Goal: Information Seeking & Learning: Learn about a topic

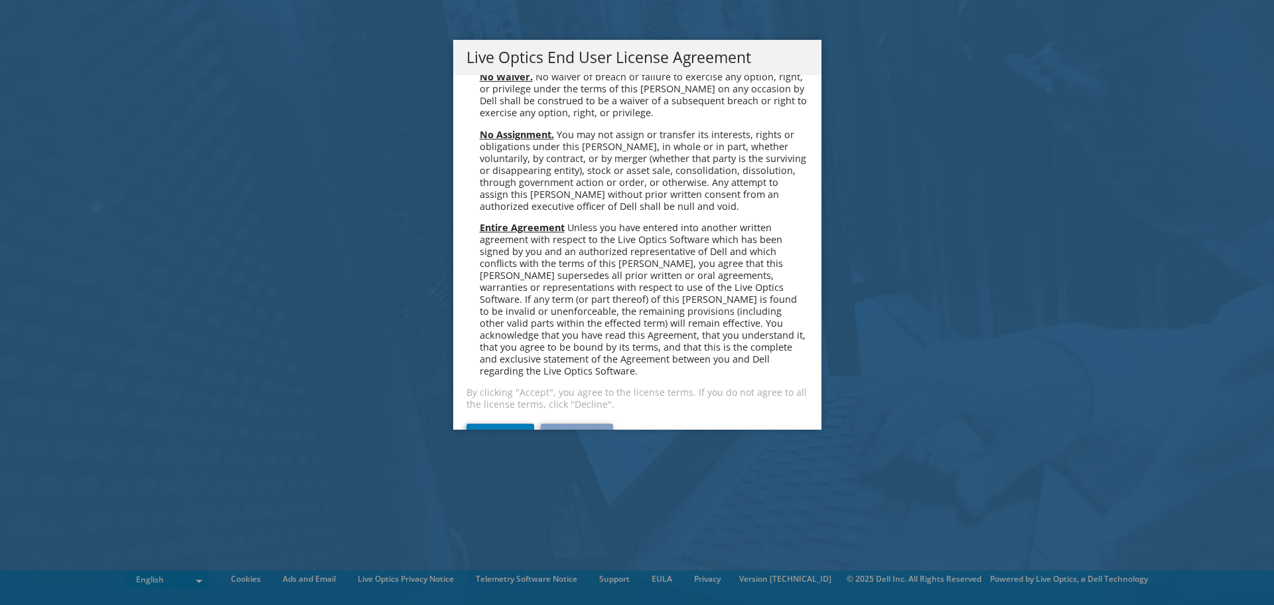
scroll to position [5019, 0]
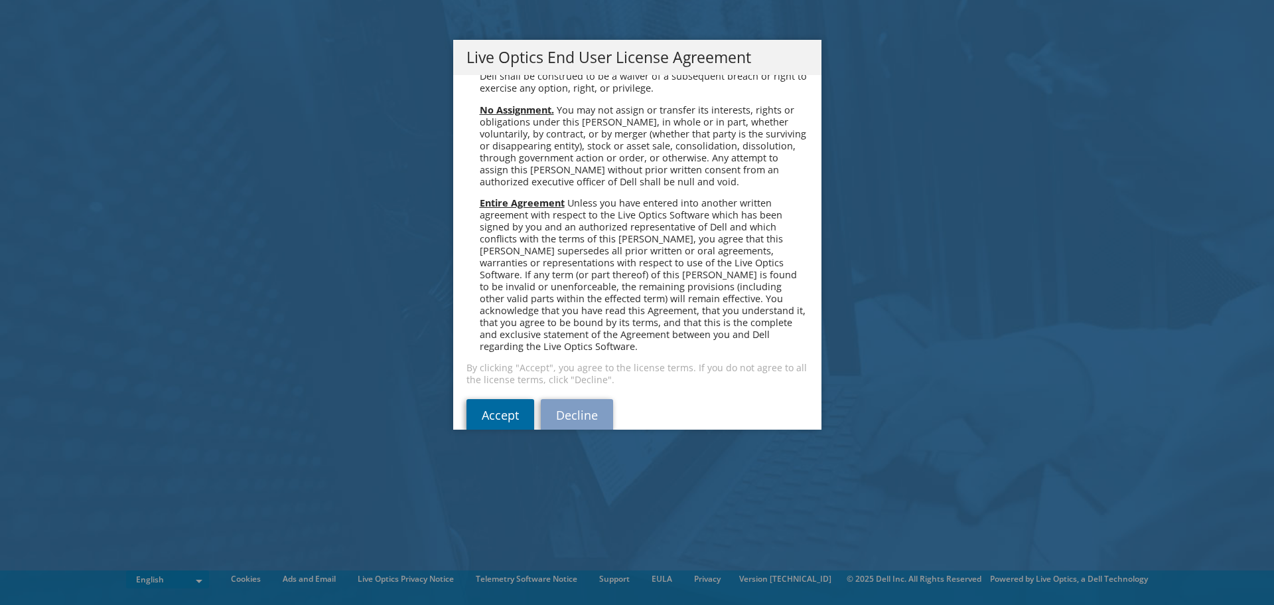
click at [475, 402] on link "Accept" at bounding box center [501, 415] width 68 height 32
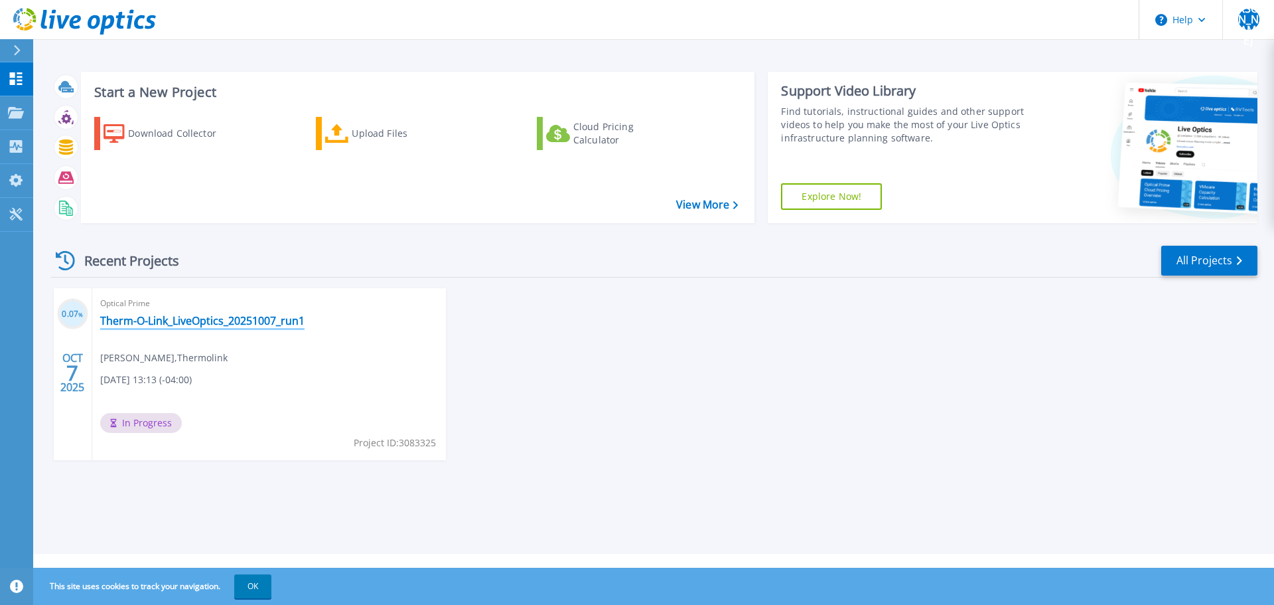
click at [143, 321] on link "Therm-O-Link_LiveOptics_20251007_run1" at bounding box center [202, 320] width 204 height 13
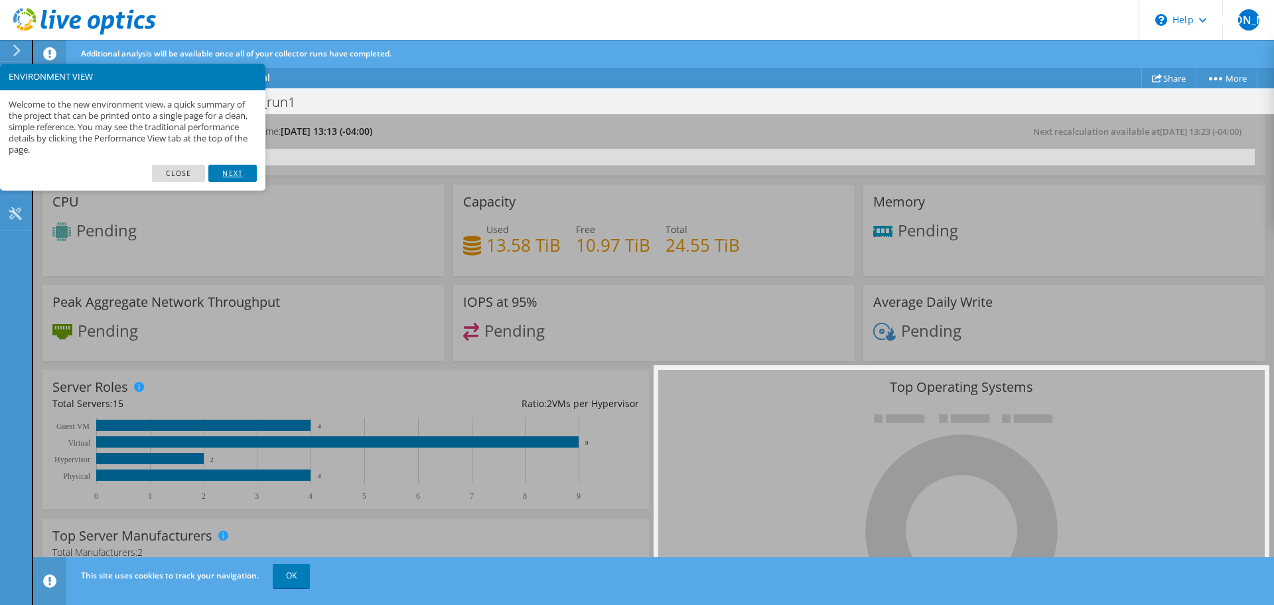
click at [234, 173] on link "Next" at bounding box center [232, 173] width 48 height 17
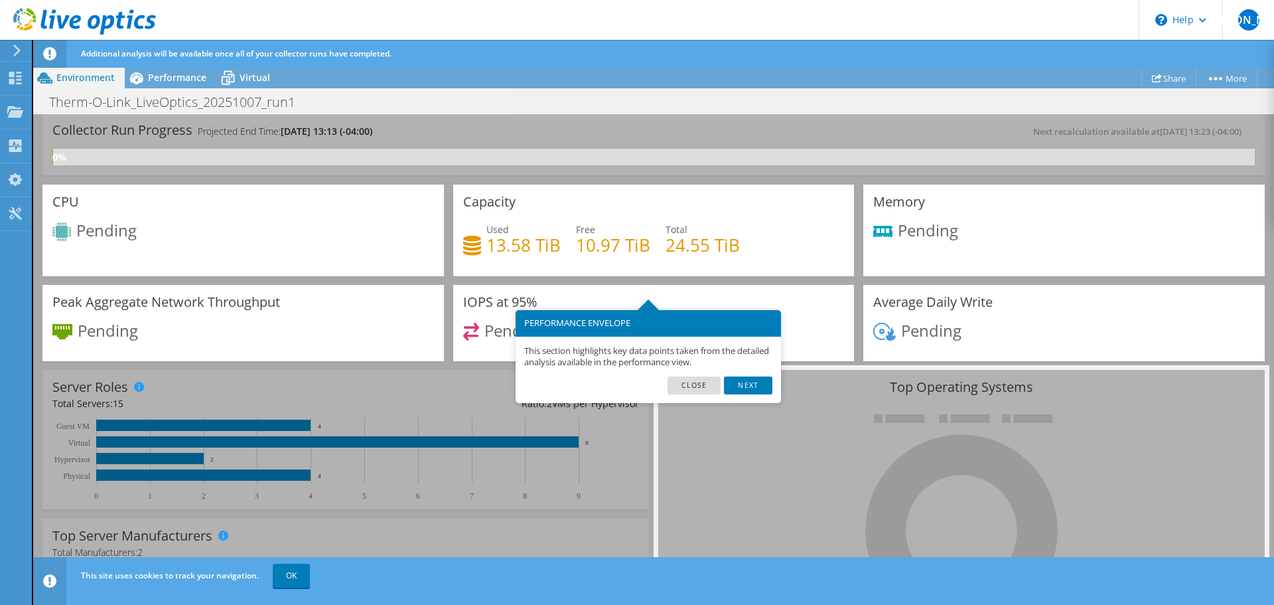
scroll to position [66, 0]
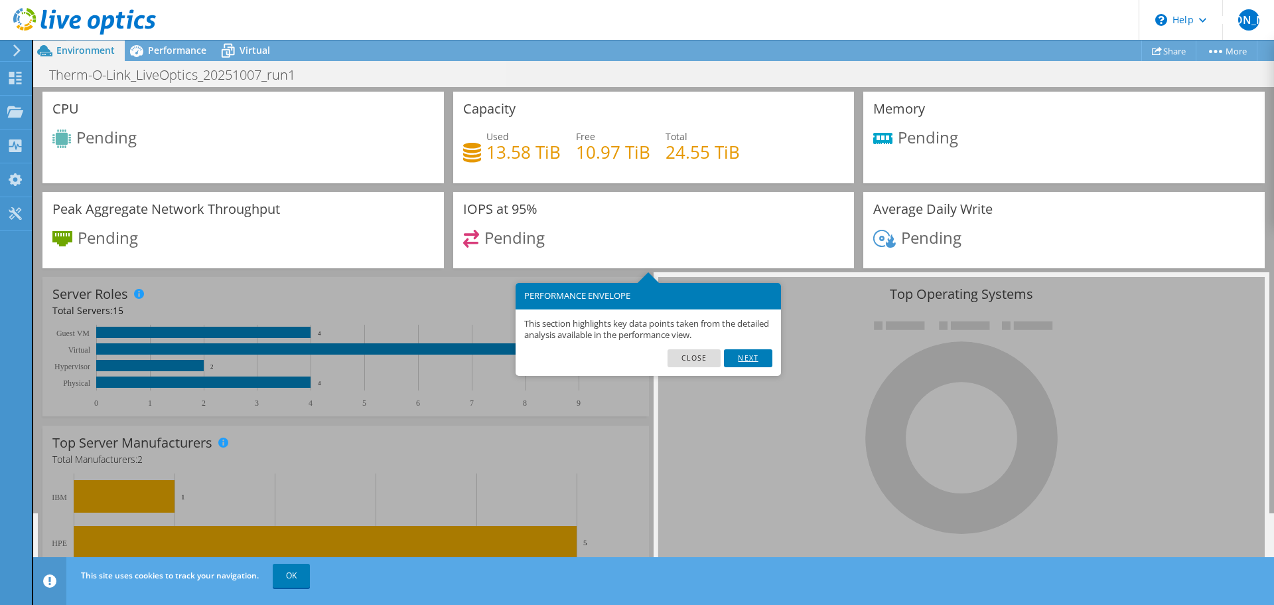
click at [740, 358] on link "Next" at bounding box center [748, 357] width 48 height 17
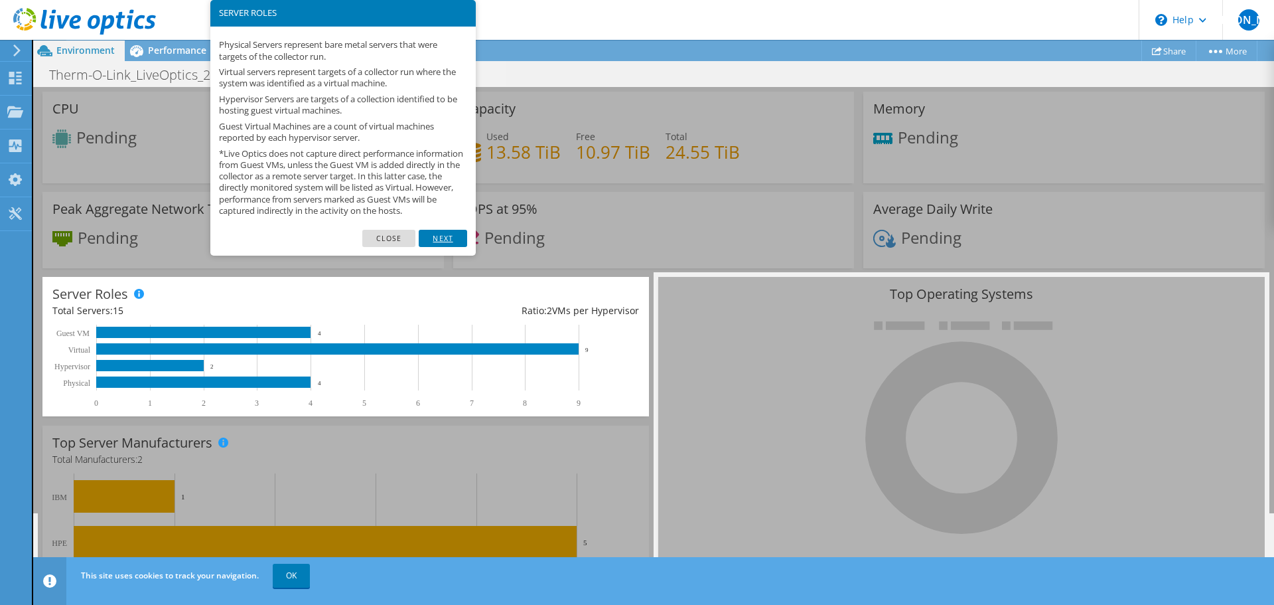
click at [451, 244] on link "Next" at bounding box center [443, 238] width 48 height 17
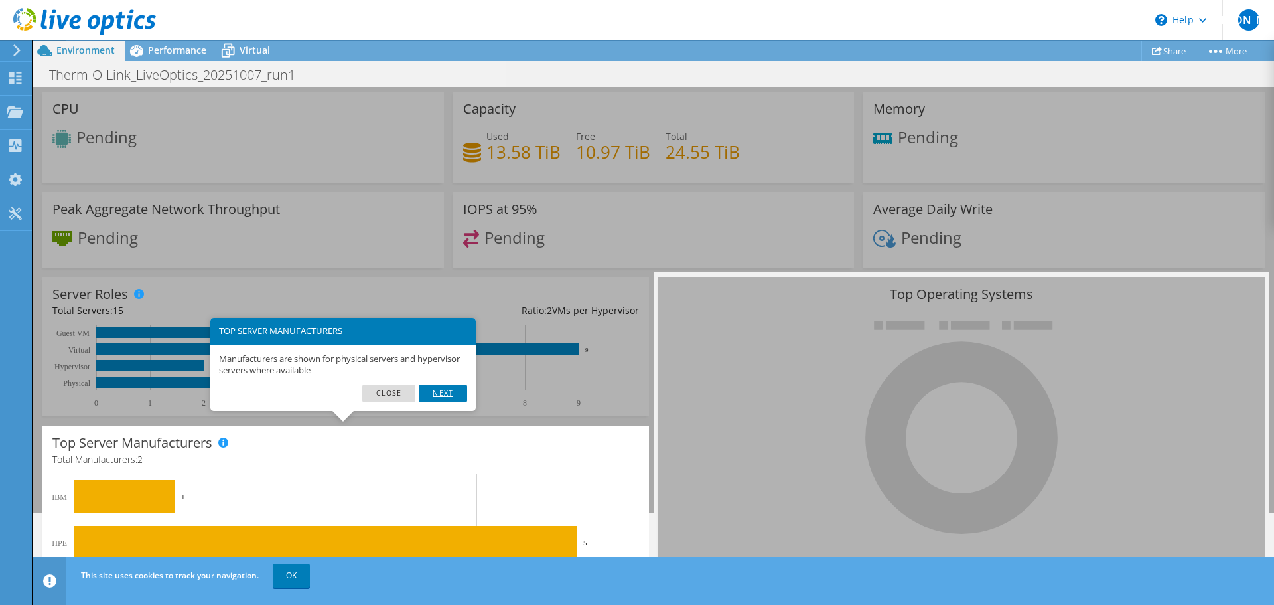
click at [437, 392] on link "Next" at bounding box center [443, 392] width 48 height 17
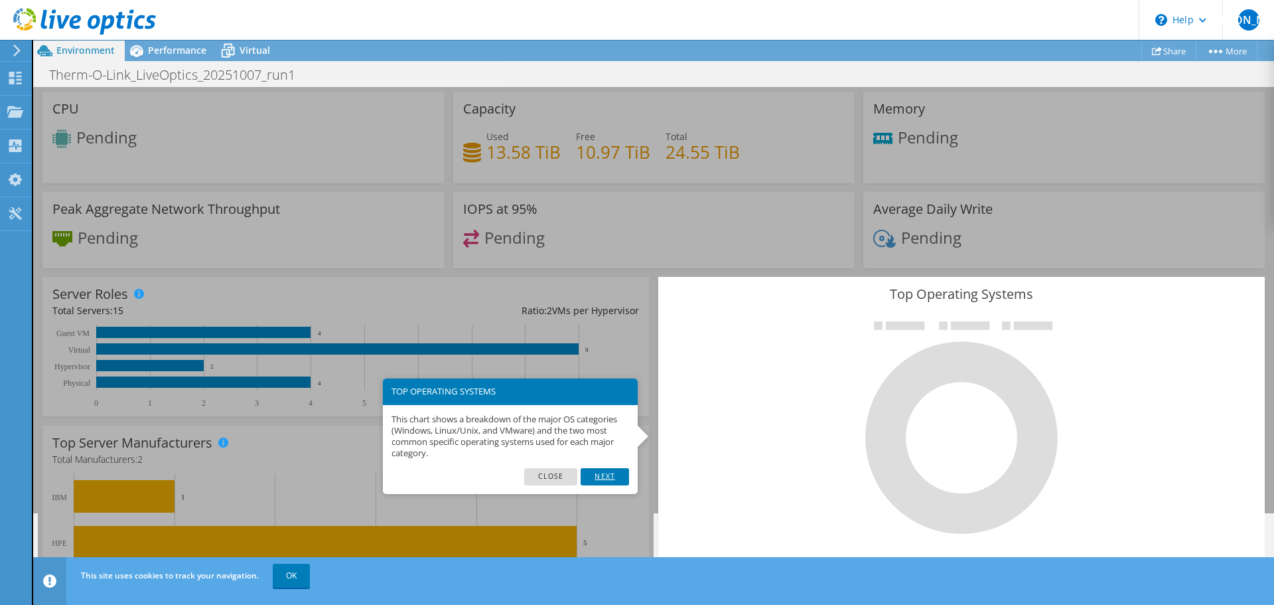
click at [597, 471] on link "Next" at bounding box center [605, 476] width 48 height 17
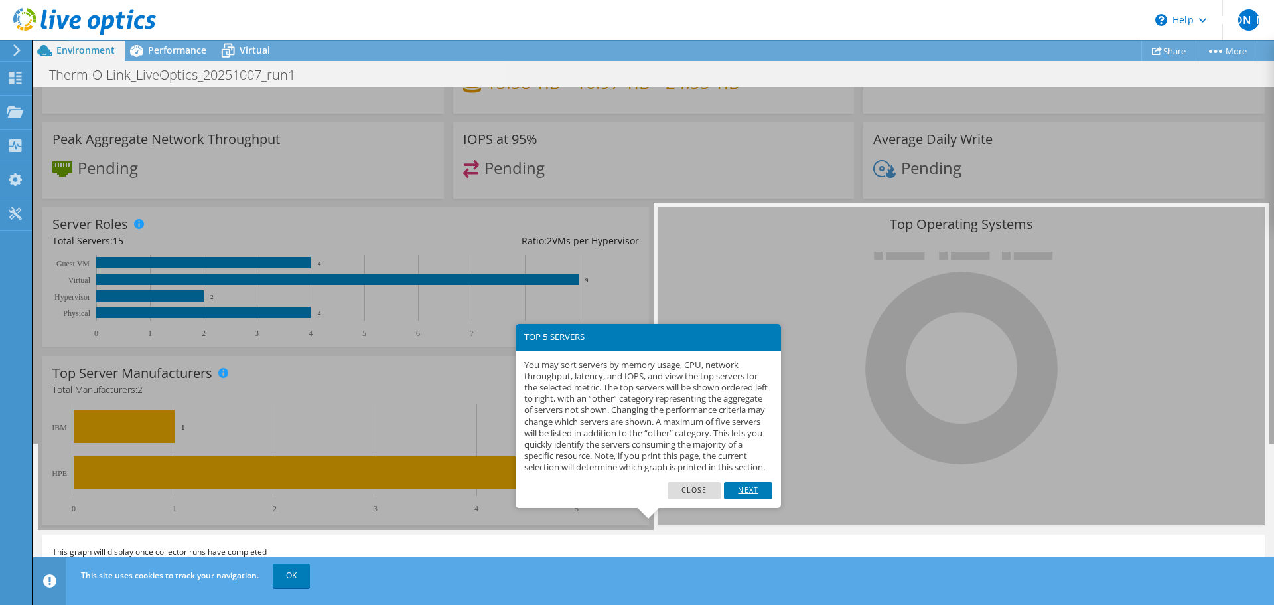
click at [739, 499] on link "Next" at bounding box center [748, 490] width 48 height 17
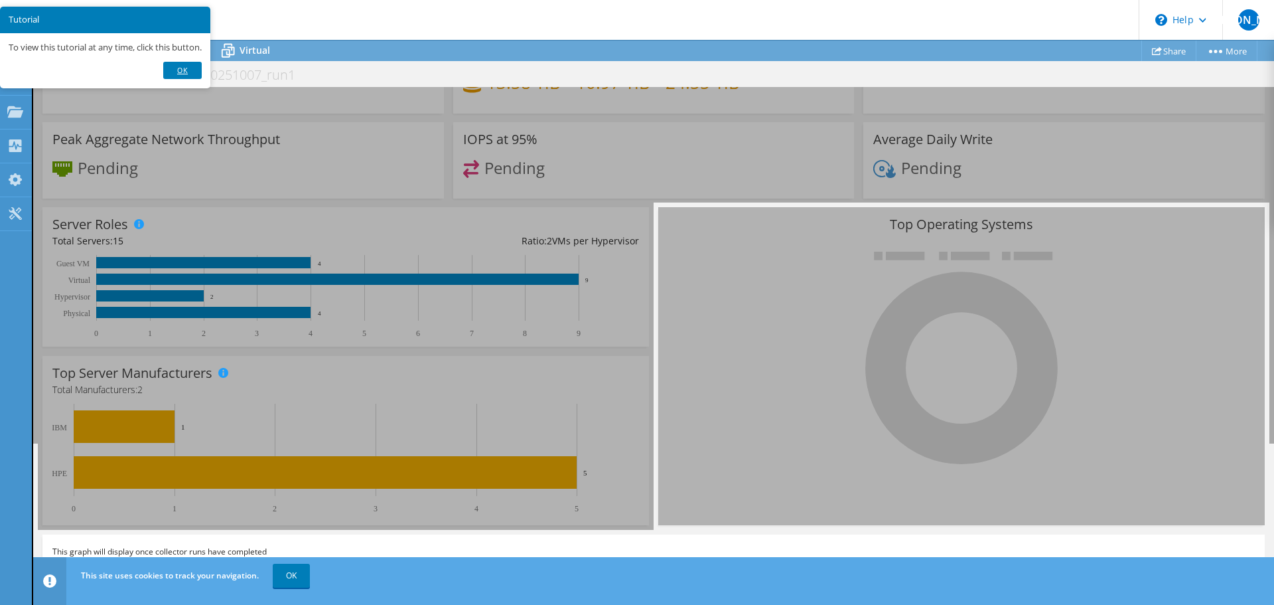
click at [177, 76] on link "Ok" at bounding box center [182, 70] width 38 height 17
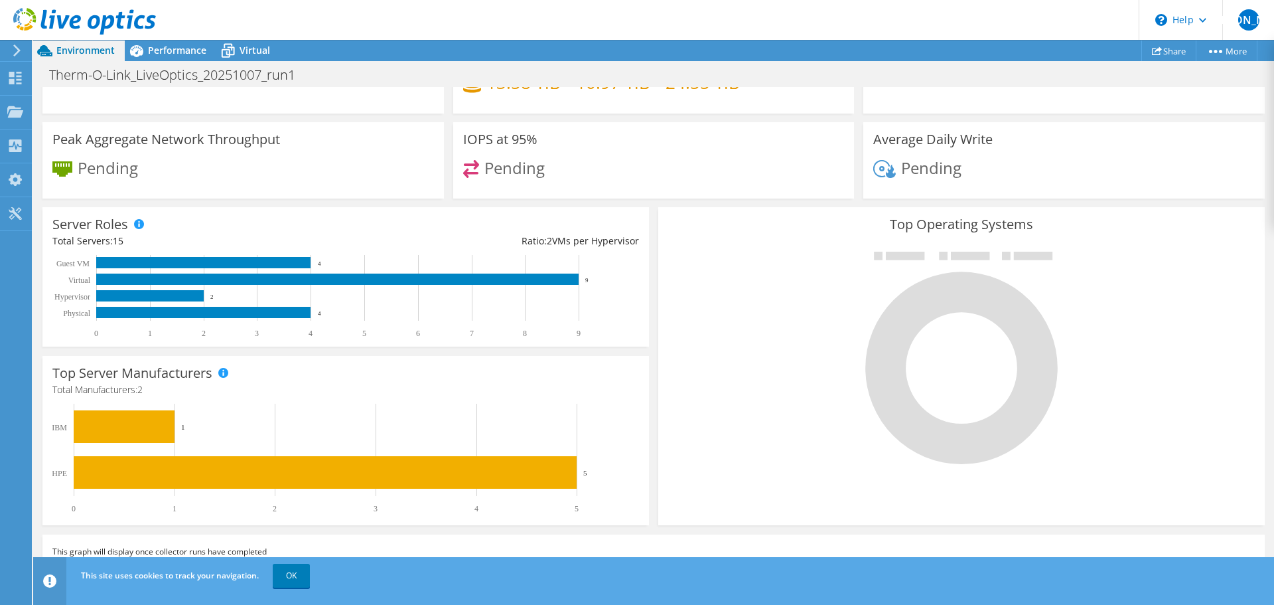
scroll to position [0, 0]
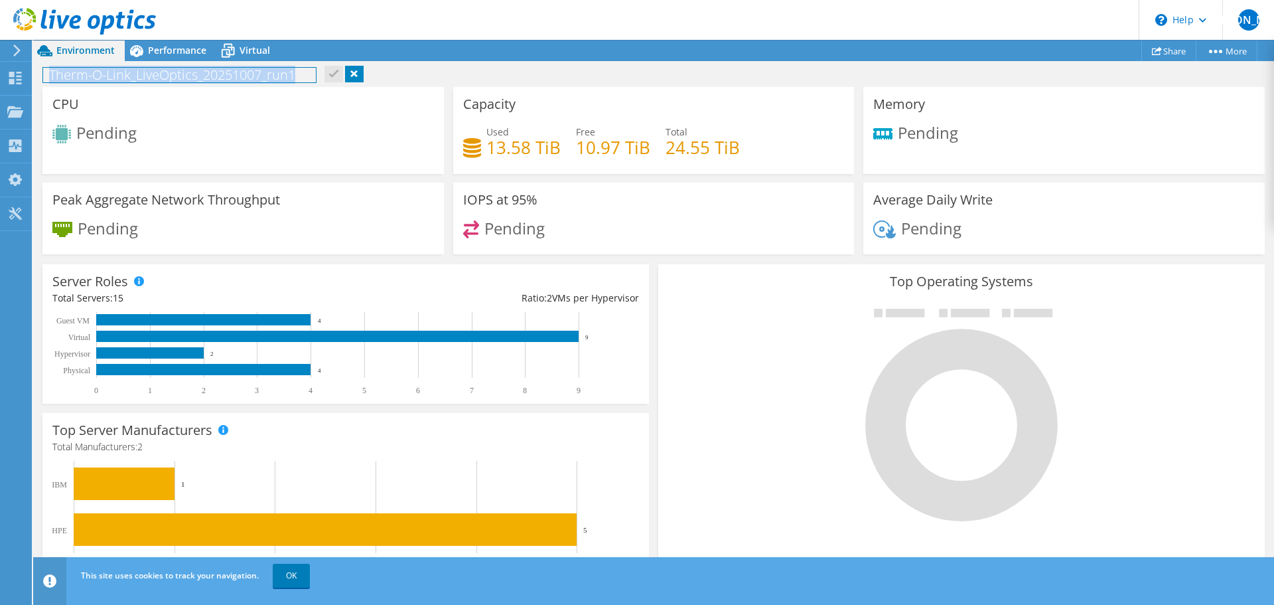
drag, startPoint x: 299, startPoint y: 68, endPoint x: 40, endPoint y: 70, distance: 258.9
click at [40, 70] on div "Therm-O-Link_LiveOptics_20251007_run1 Print" at bounding box center [653, 74] width 1241 height 25
copy h1 "Therm-O-Link_LiveOptics_20251007_run1"
click at [11, 76] on use at bounding box center [15, 78] width 13 height 13
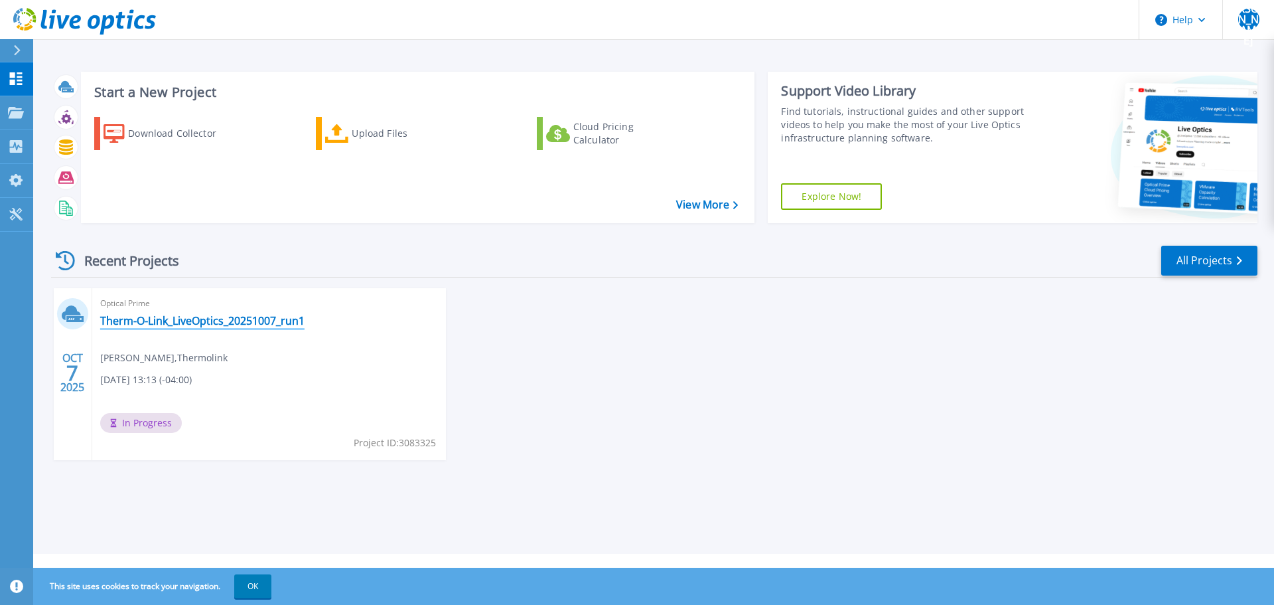
click at [177, 324] on link "Therm-O-Link_LiveOptics_20251007_run1" at bounding box center [202, 320] width 204 height 13
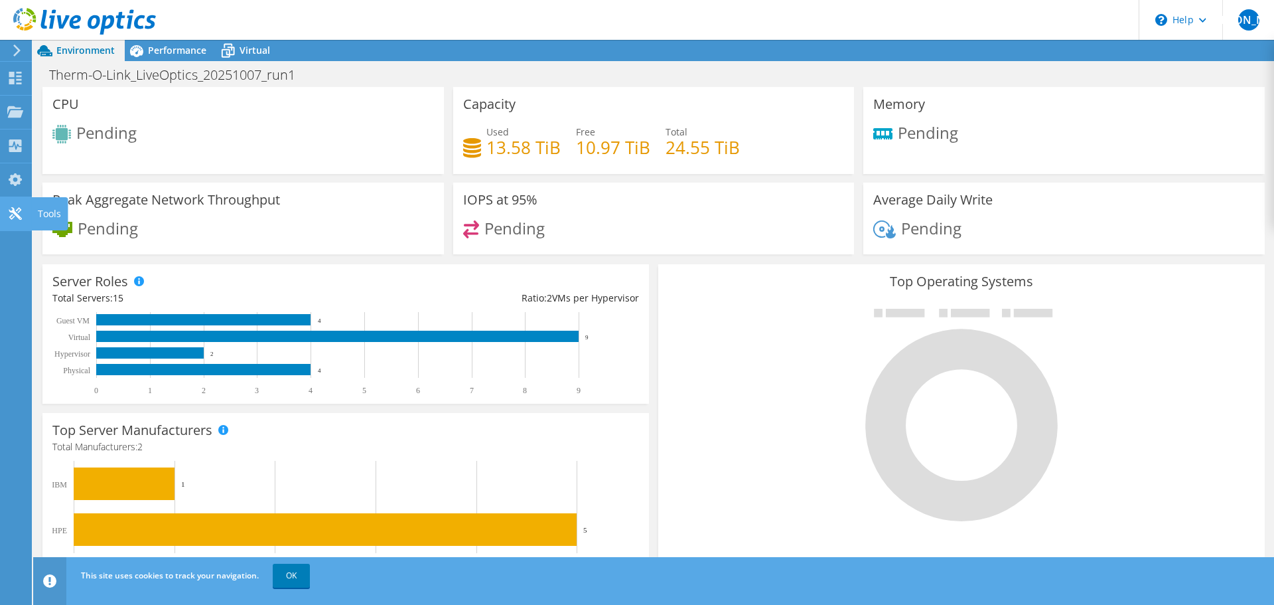
click at [13, 212] on use at bounding box center [15, 213] width 13 height 13
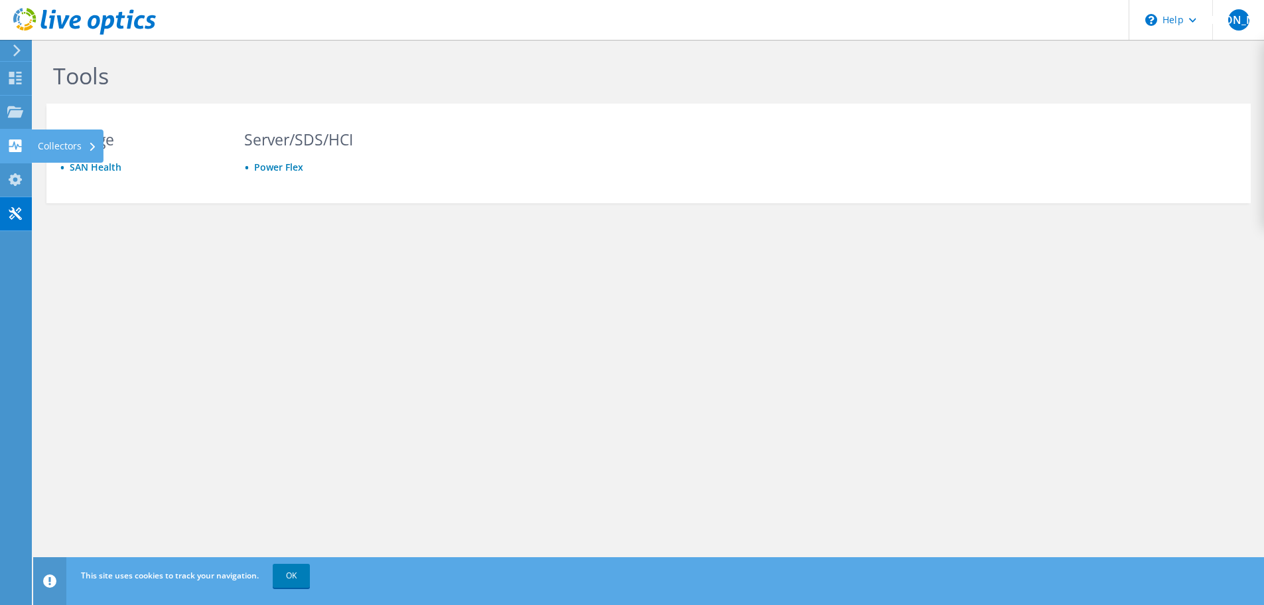
click at [13, 147] on use at bounding box center [15, 145] width 13 height 13
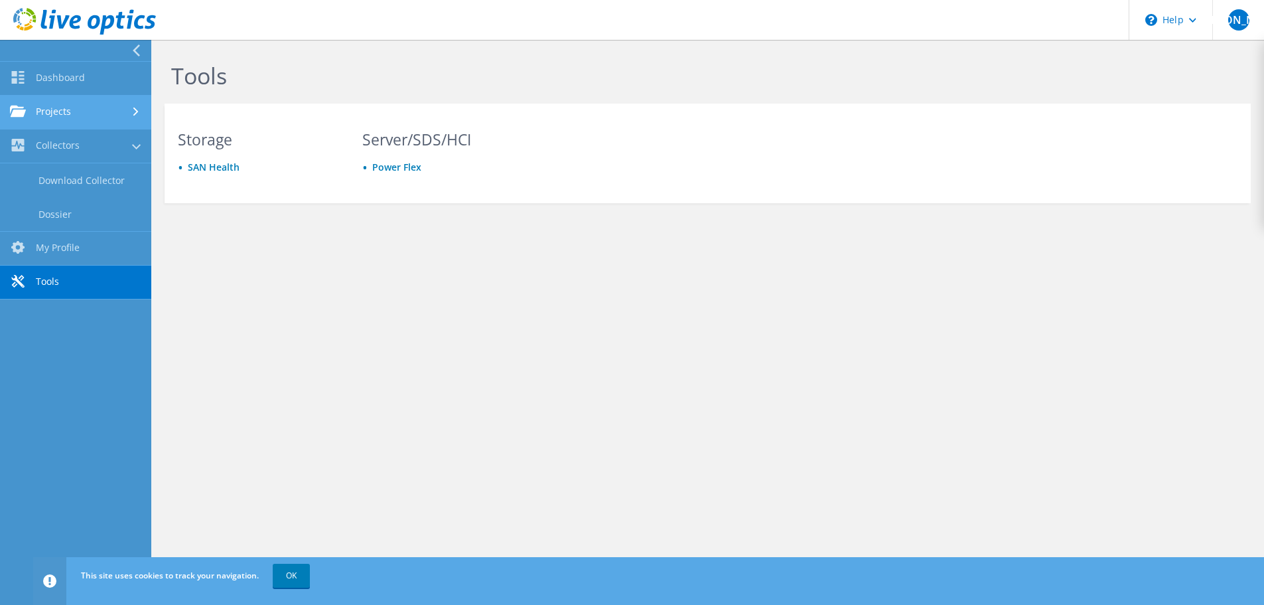
click at [72, 110] on link "Projects" at bounding box center [75, 113] width 151 height 34
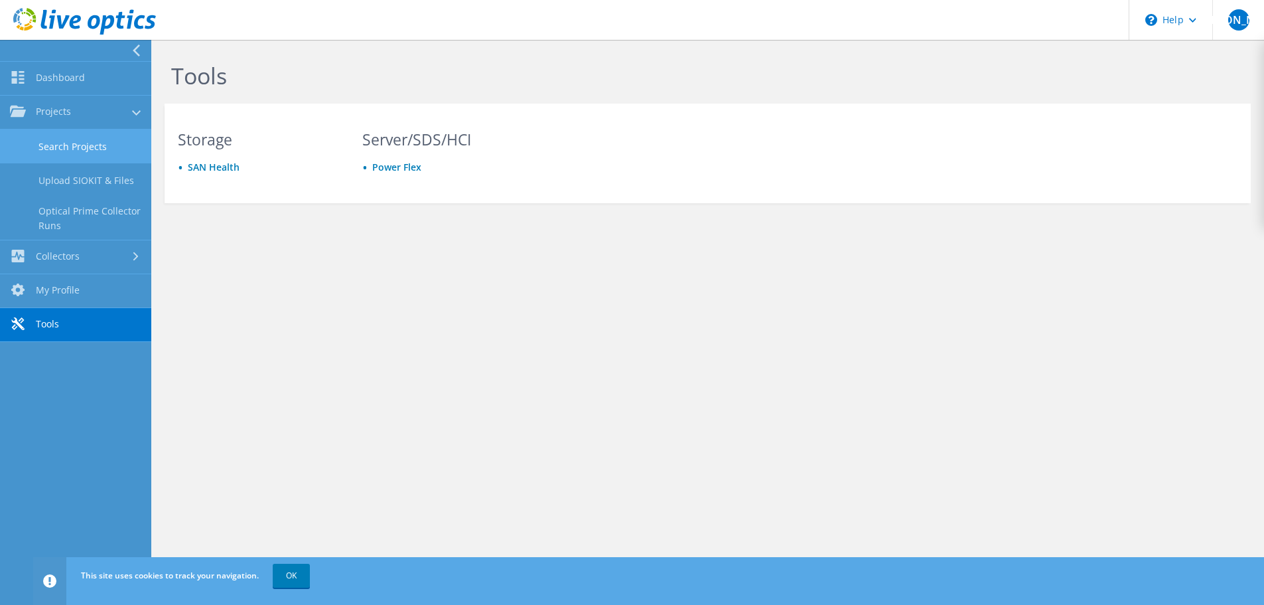
click at [72, 144] on link "Search Projects" at bounding box center [75, 146] width 151 height 34
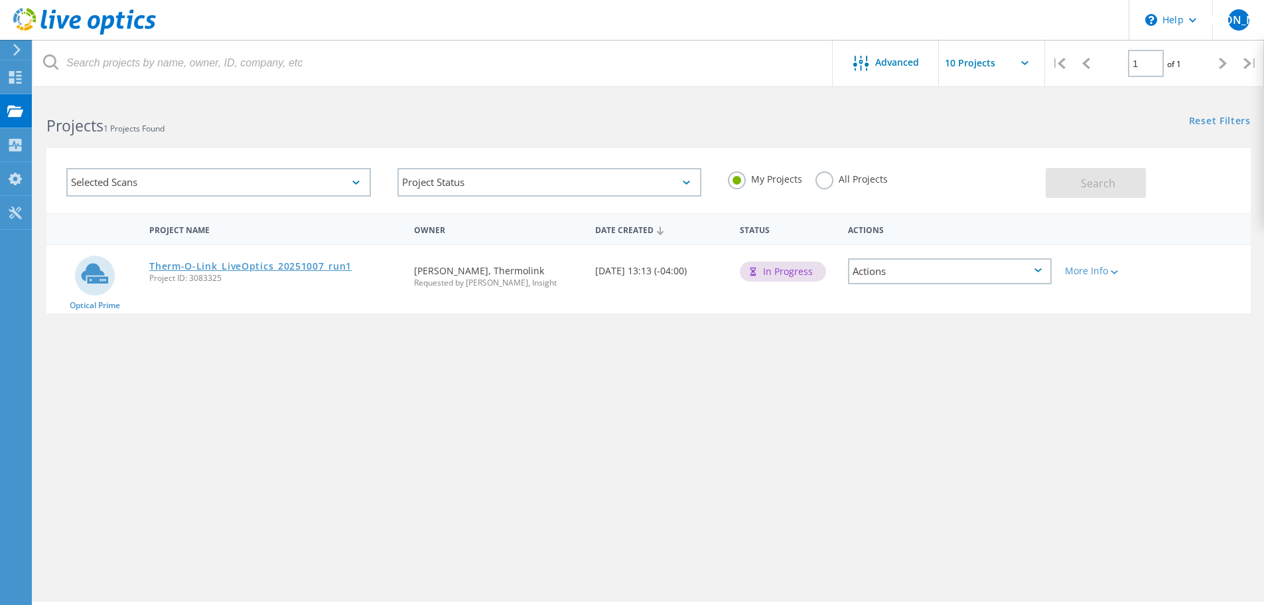
click at [188, 263] on link "Therm-O-Link_LiveOptics_20251007_run1" at bounding box center [250, 266] width 202 height 9
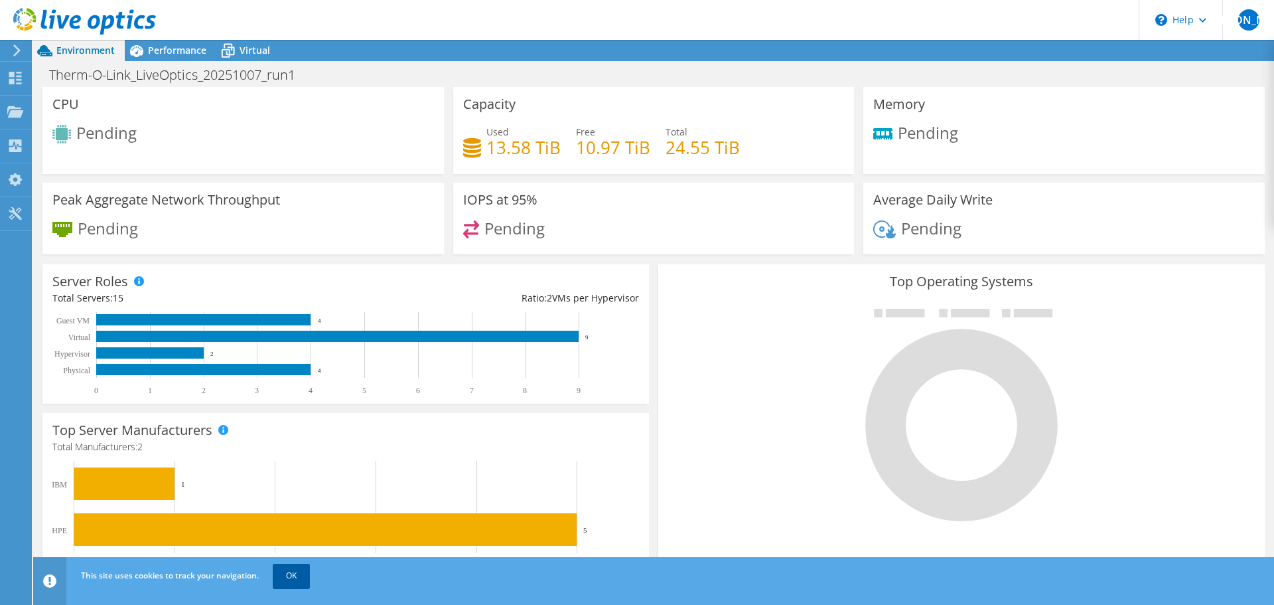
click at [277, 575] on link "OK" at bounding box center [291, 575] width 37 height 24
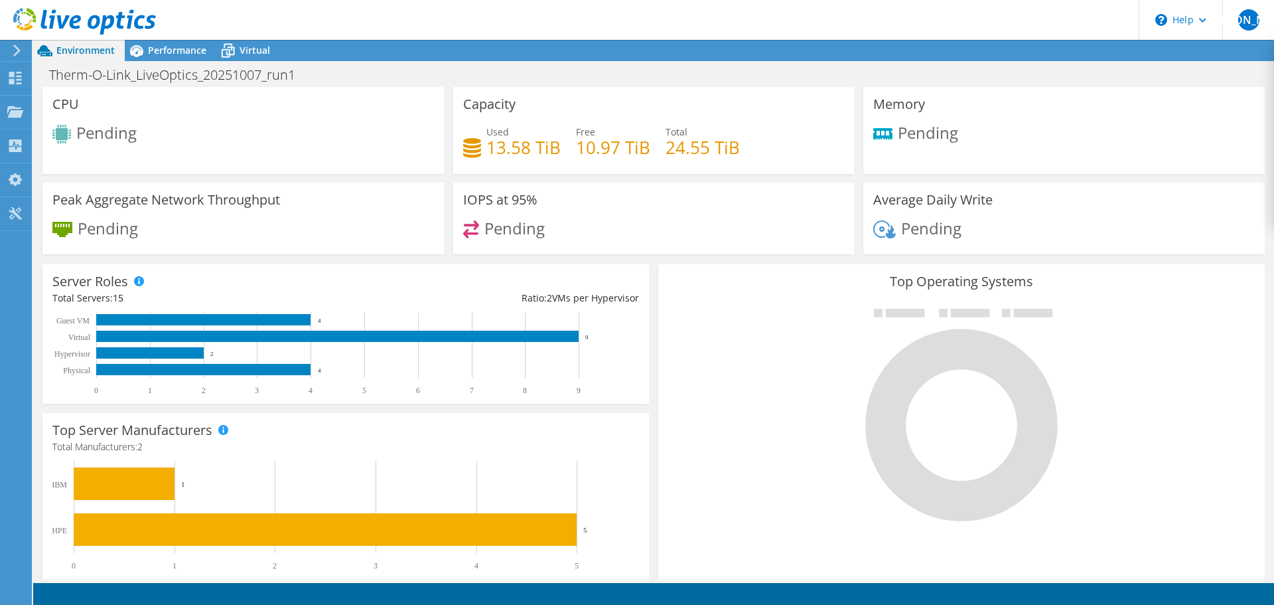
scroll to position [327, 0]
click at [172, 51] on span "Performance" at bounding box center [177, 50] width 58 height 13
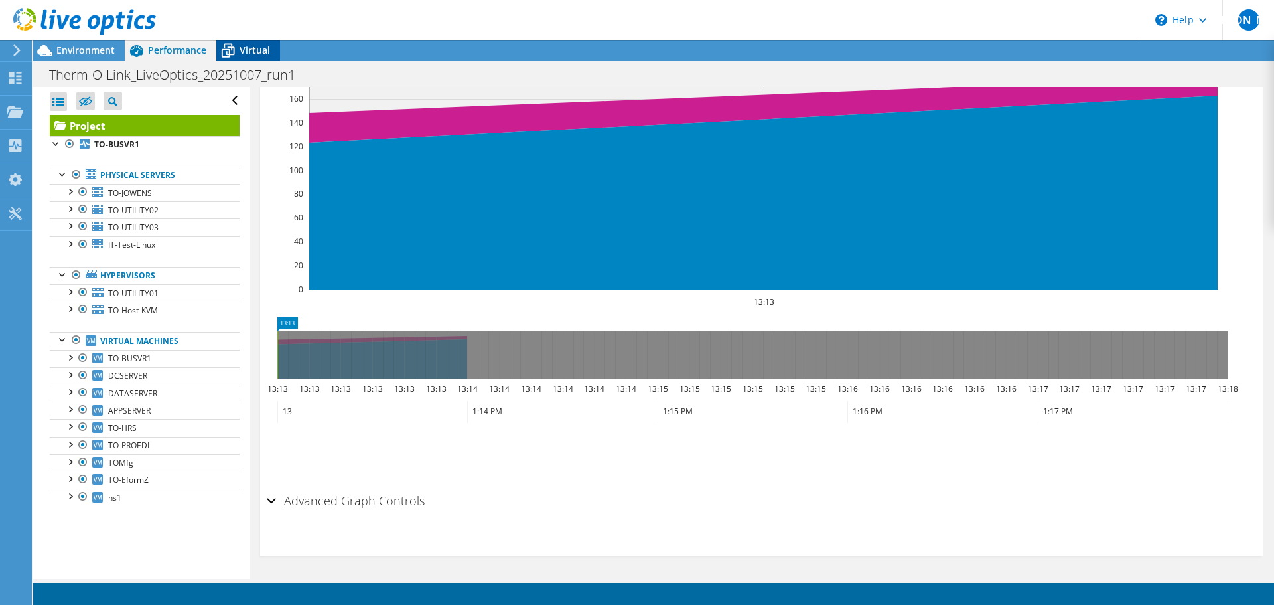
click at [243, 44] on span "Virtual" at bounding box center [255, 50] width 31 height 13
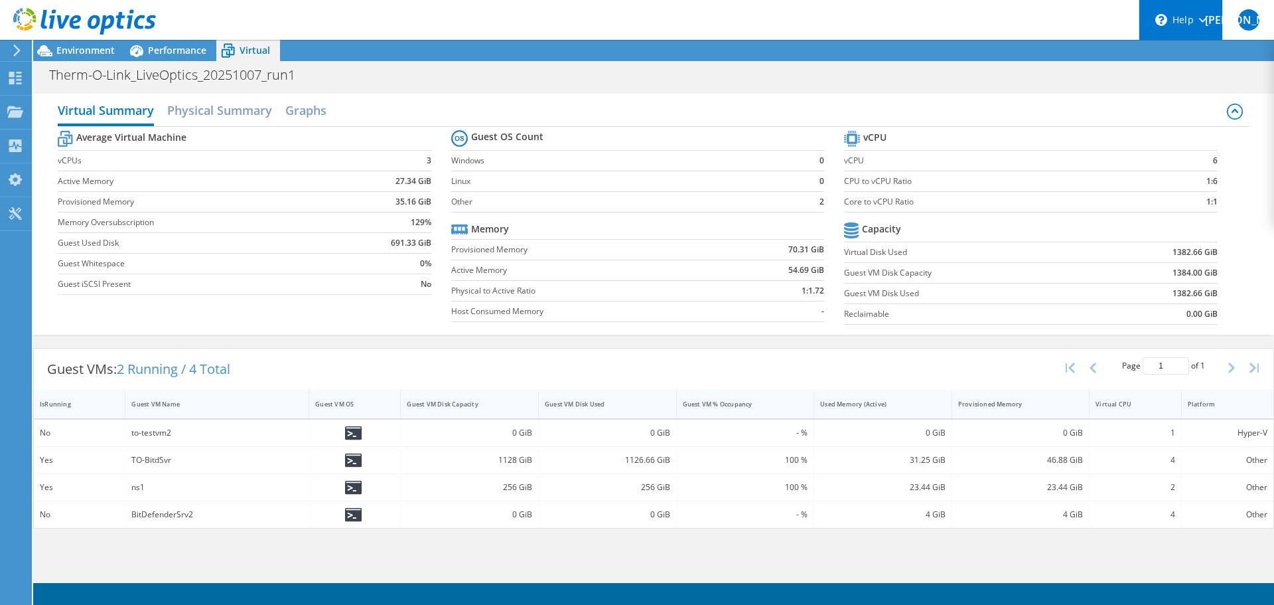
click at [1173, 16] on div "\n Help" at bounding box center [1181, 20] width 84 height 40
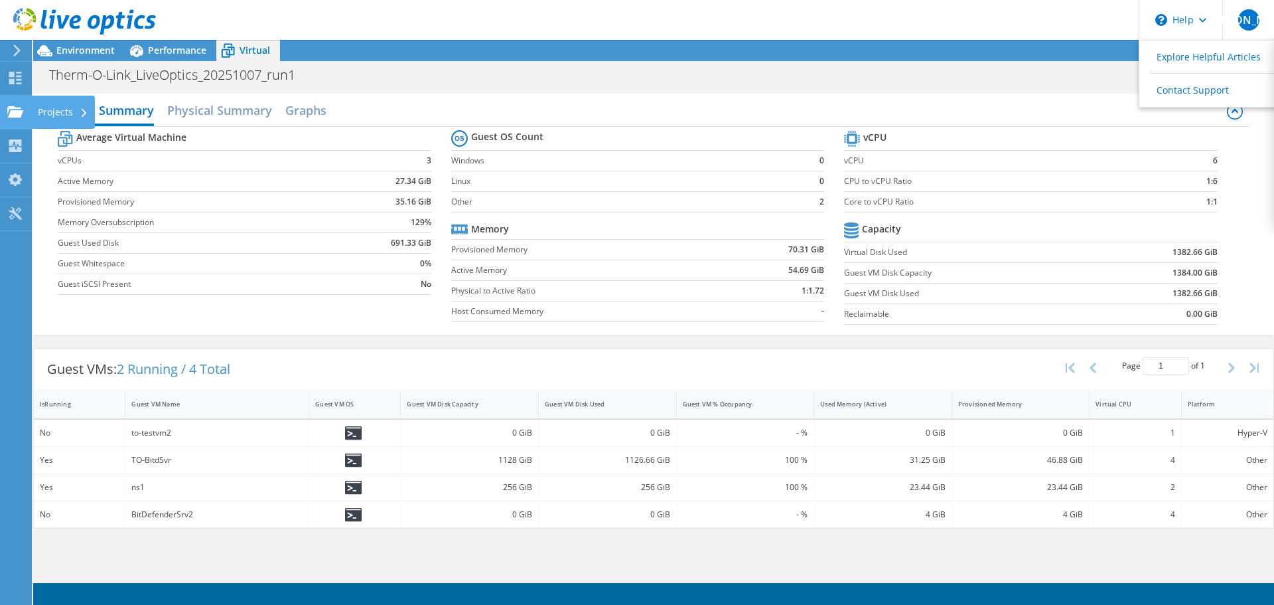
click at [12, 112] on use at bounding box center [15, 111] width 16 height 11
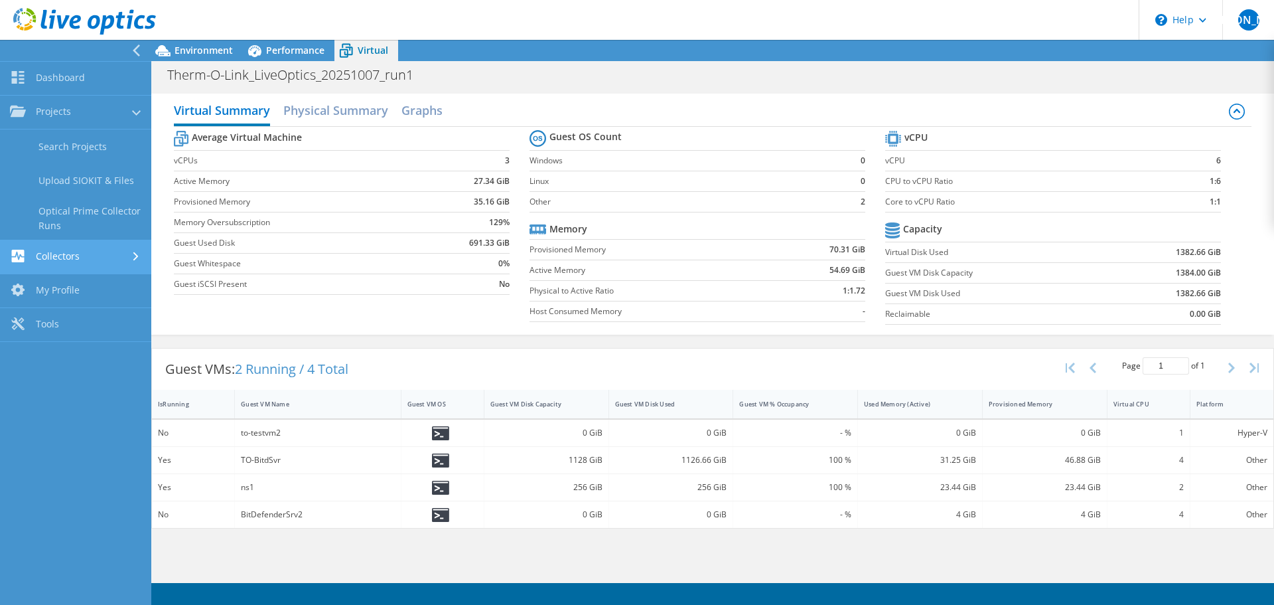
click at [24, 258] on use at bounding box center [18, 256] width 13 height 13
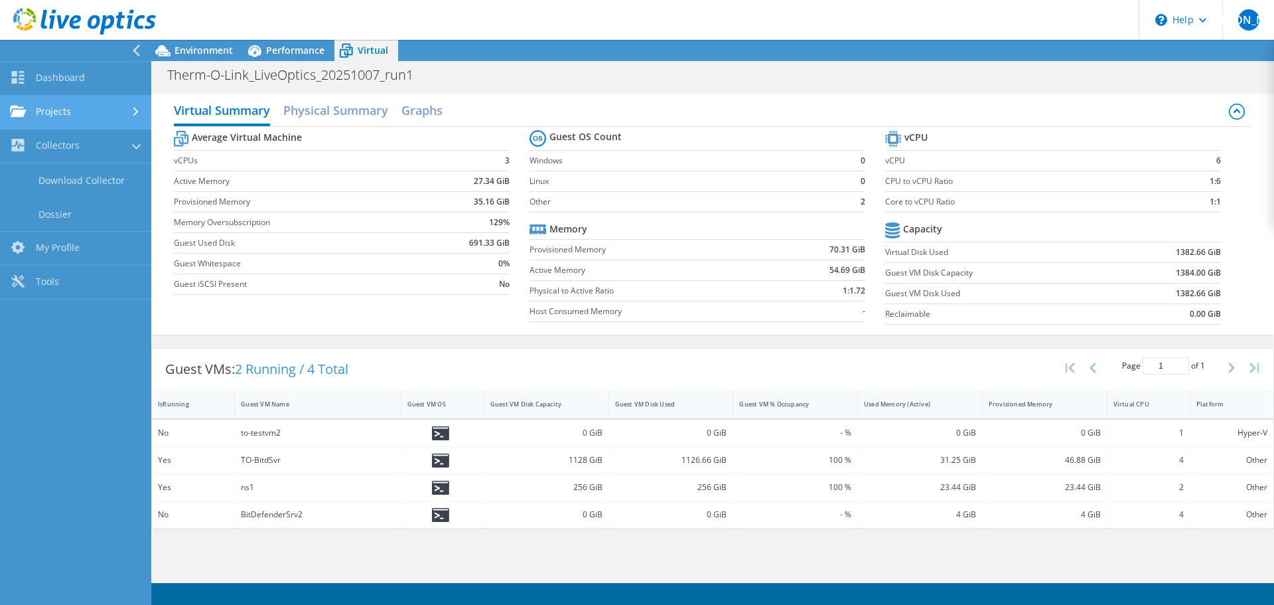
click at [54, 122] on link "Projects" at bounding box center [75, 113] width 151 height 34
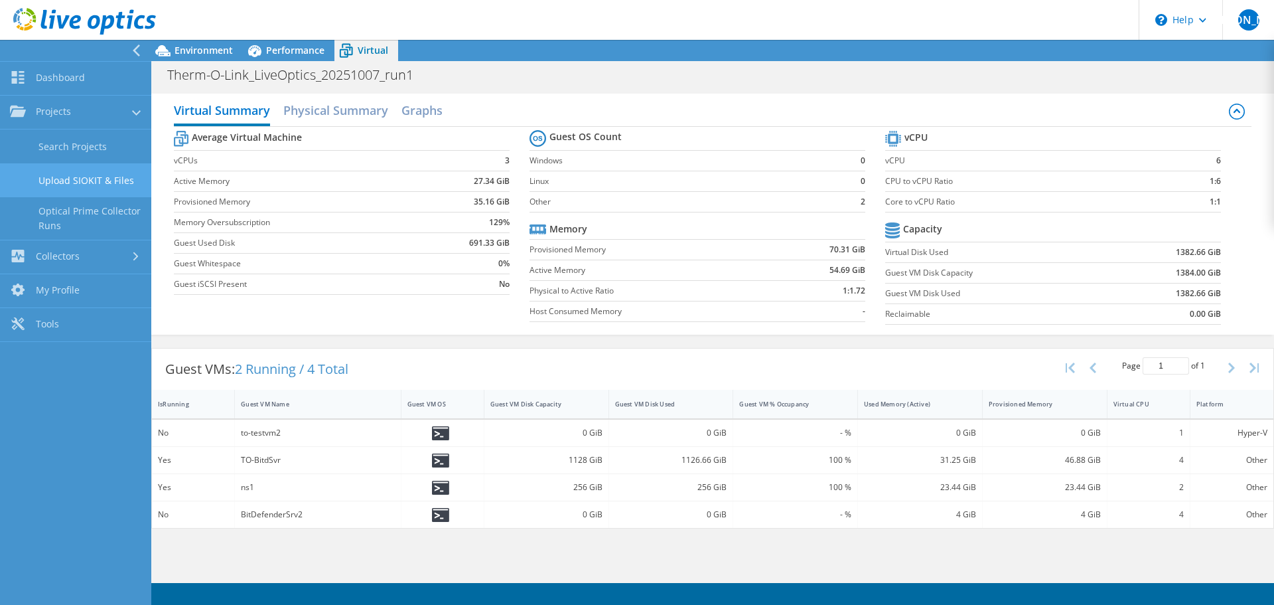
click at [76, 181] on link "Upload SIOKIT & Files" at bounding box center [75, 180] width 151 height 34
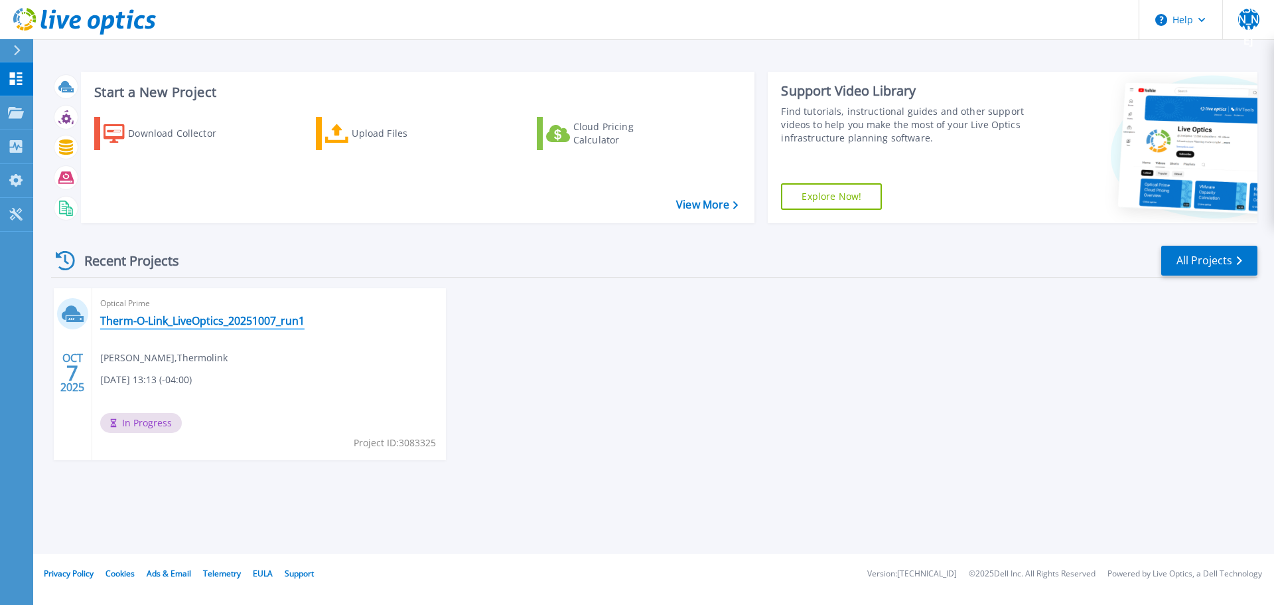
click at [244, 317] on link "Therm-O-Link_LiveOptics_20251007_run1" at bounding box center [202, 320] width 204 height 13
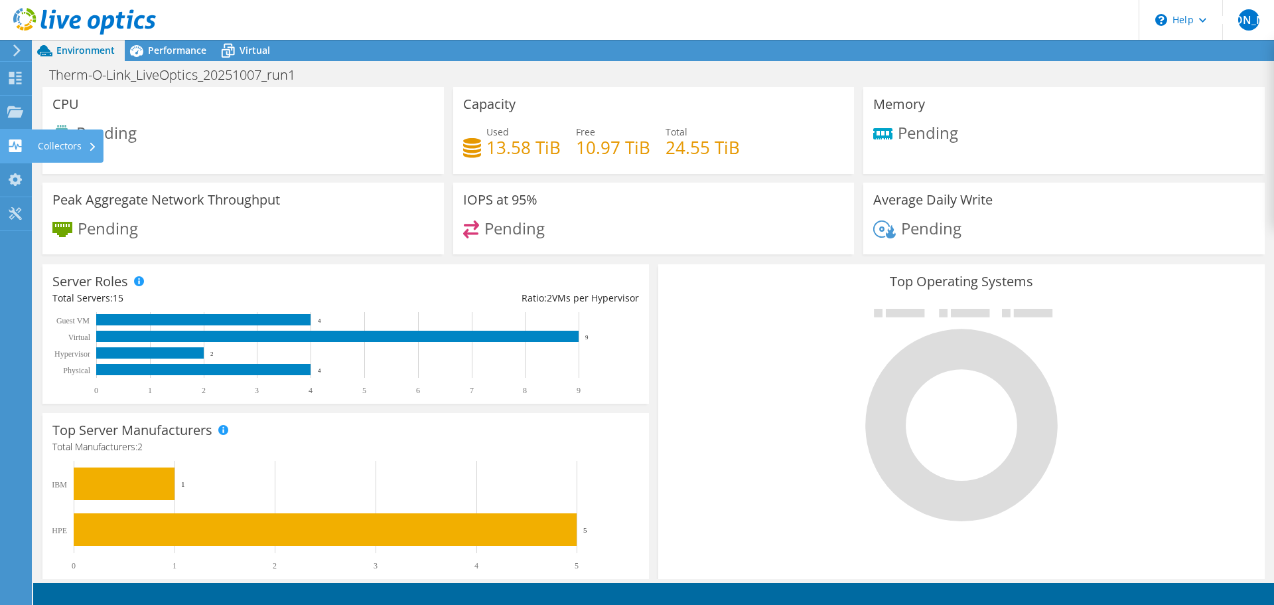
click at [21, 141] on use at bounding box center [15, 145] width 13 height 13
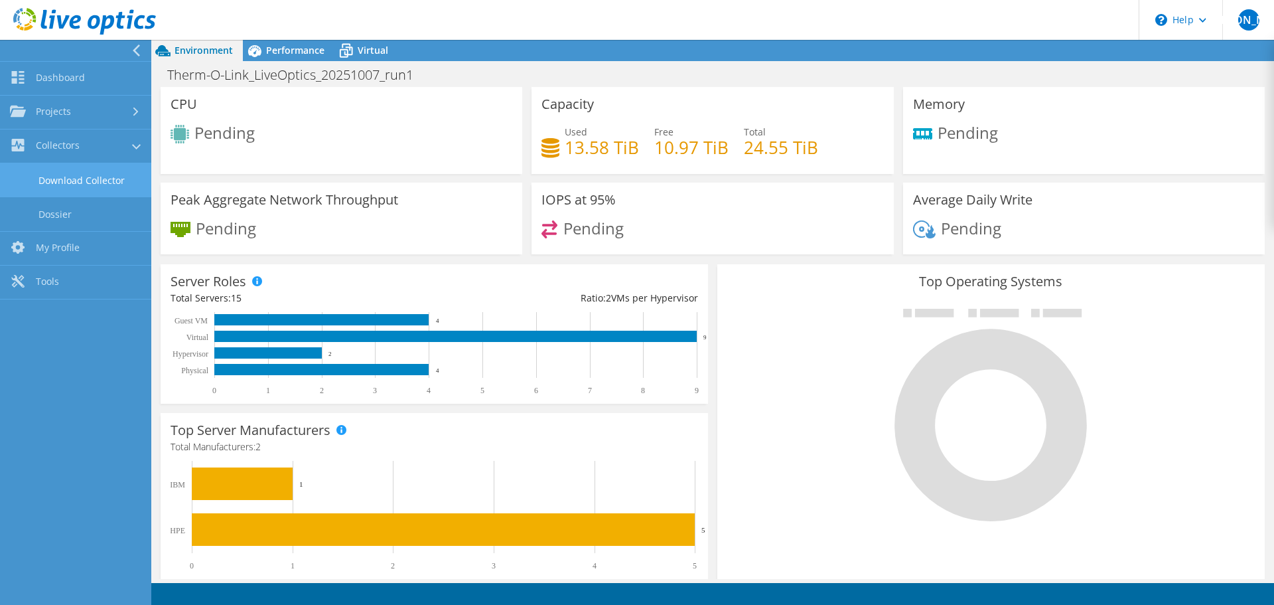
click at [73, 177] on link "Download Collector" at bounding box center [75, 180] width 151 height 34
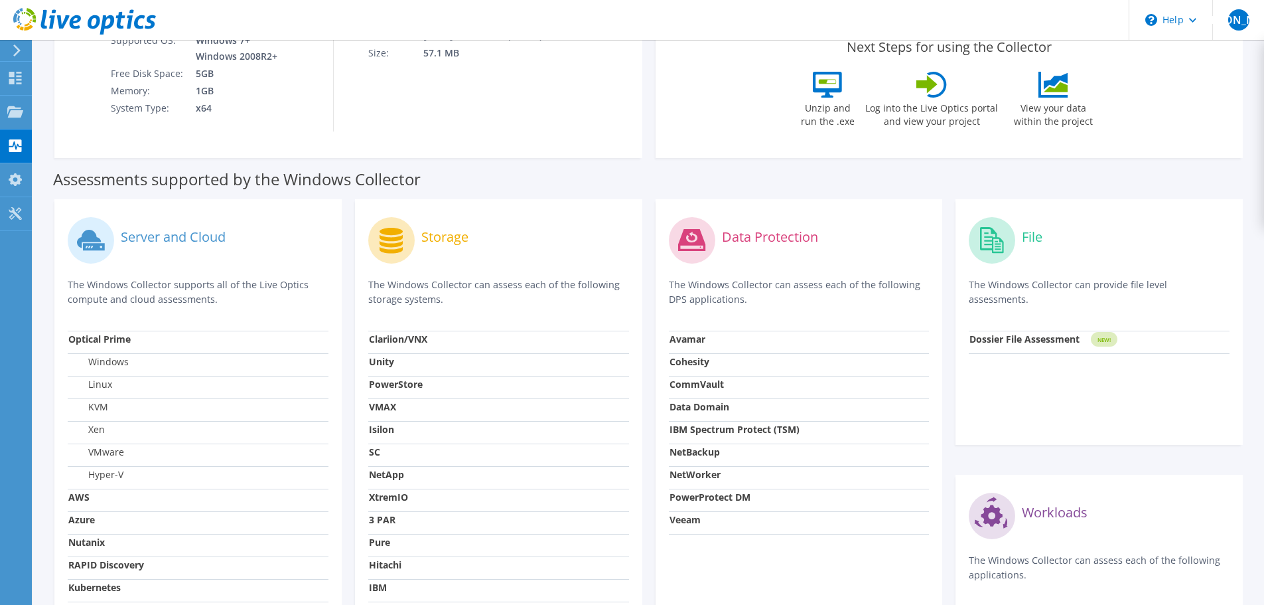
scroll to position [265, 0]
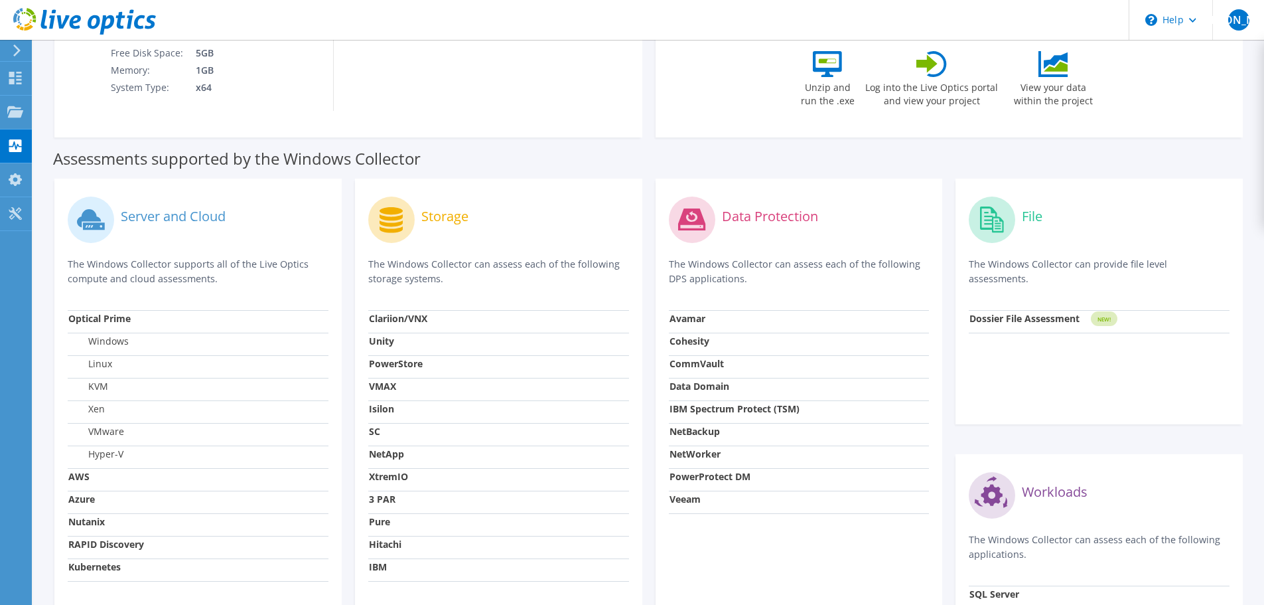
click at [678, 498] on strong "Veeam" at bounding box center [685, 498] width 31 height 13
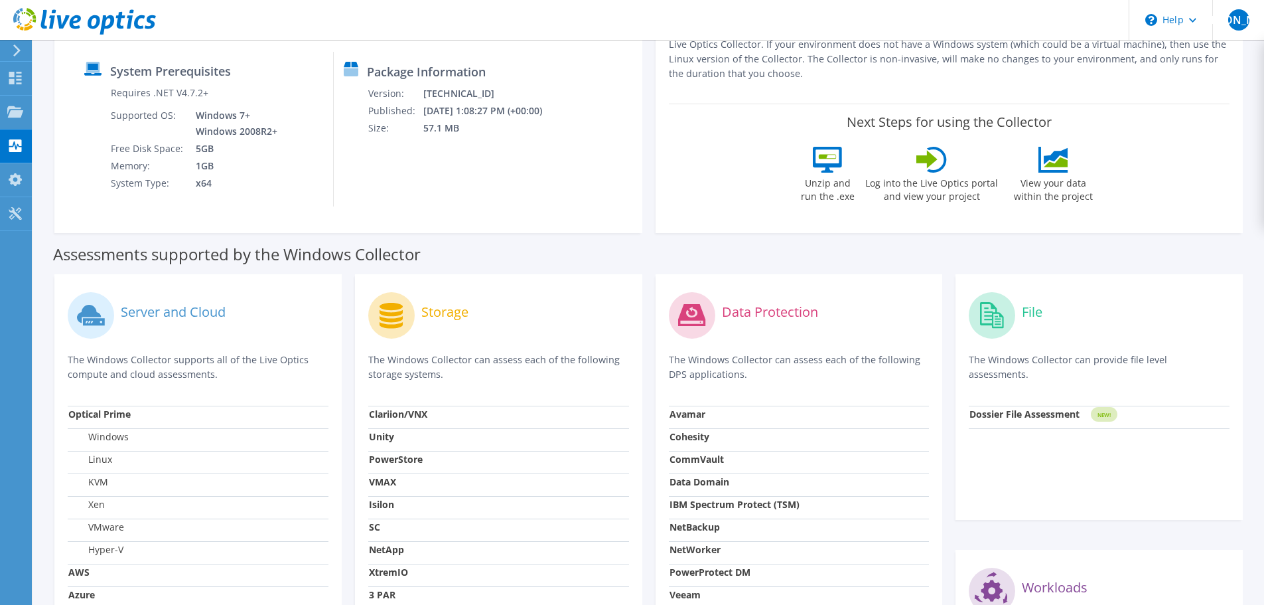
scroll to position [229, 0]
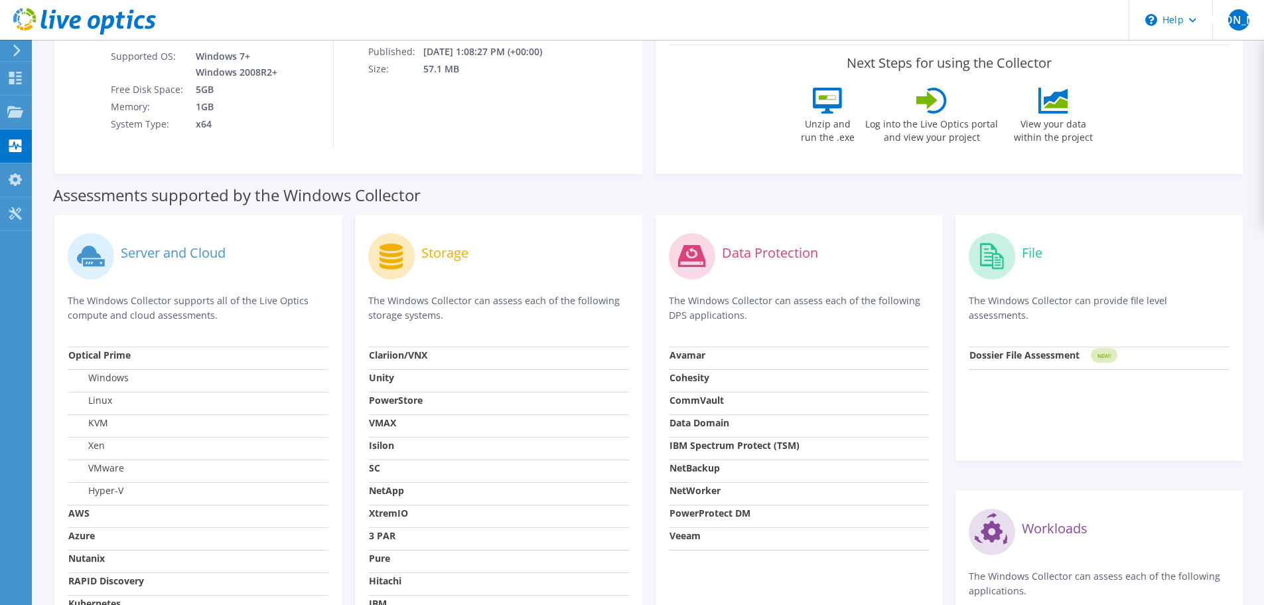
click at [692, 535] on strong "Veeam" at bounding box center [685, 535] width 31 height 13
click at [775, 252] on label "Data Protection" at bounding box center [770, 252] width 96 height 13
click at [734, 315] on p "The Windows Collector can assess each of the following DPS applications." at bounding box center [799, 307] width 261 height 29
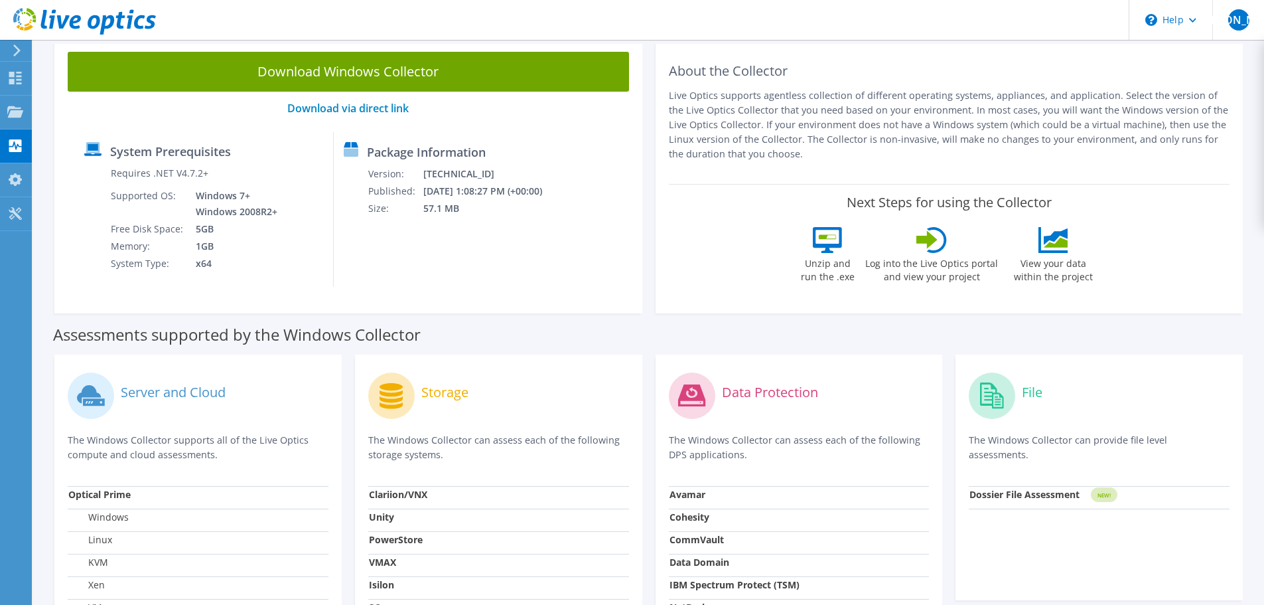
scroll to position [0, 0]
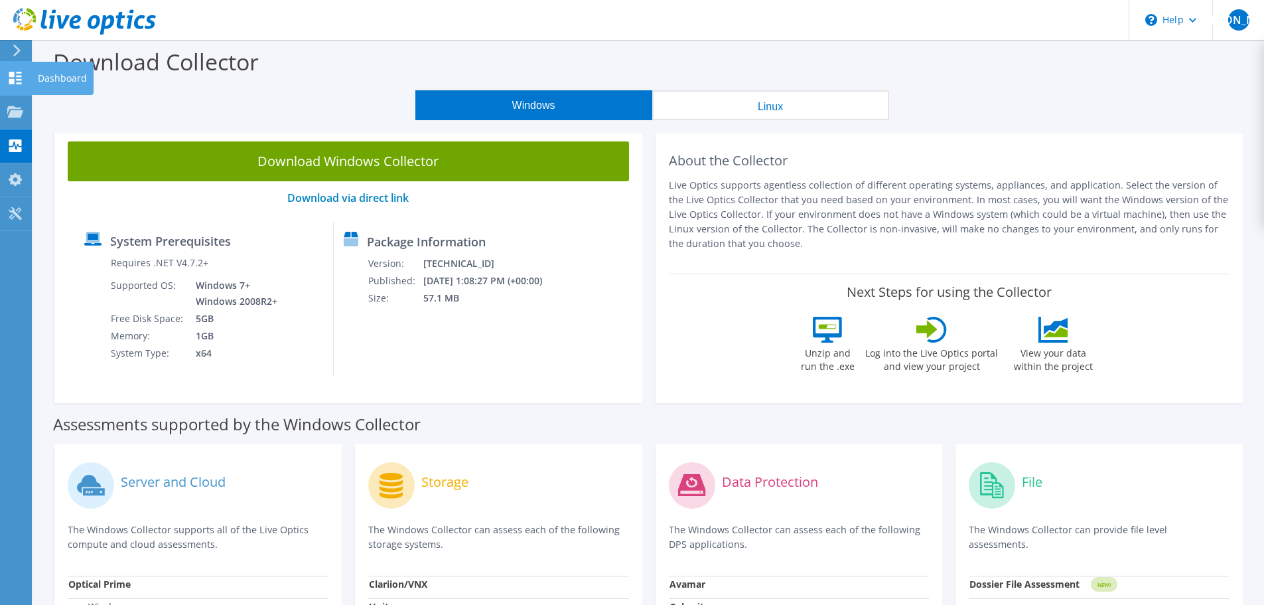
click at [17, 82] on use at bounding box center [15, 78] width 13 height 13
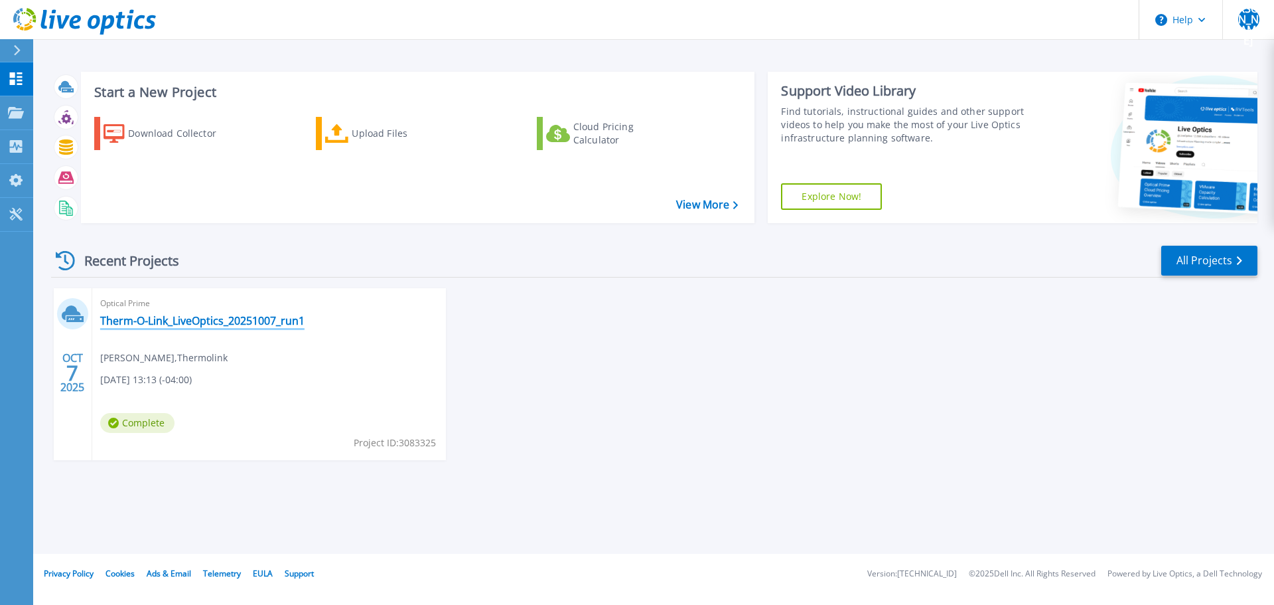
click at [159, 314] on link "Therm-O-Link_LiveOptics_20251007_run1" at bounding box center [202, 320] width 204 height 13
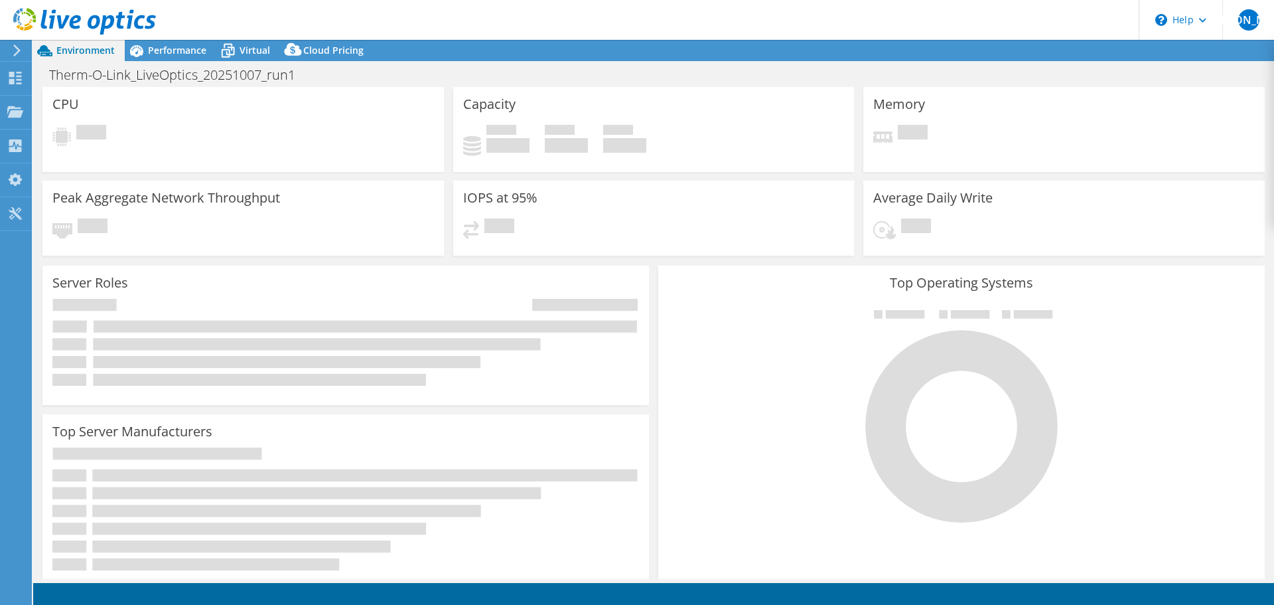
select select "USD"
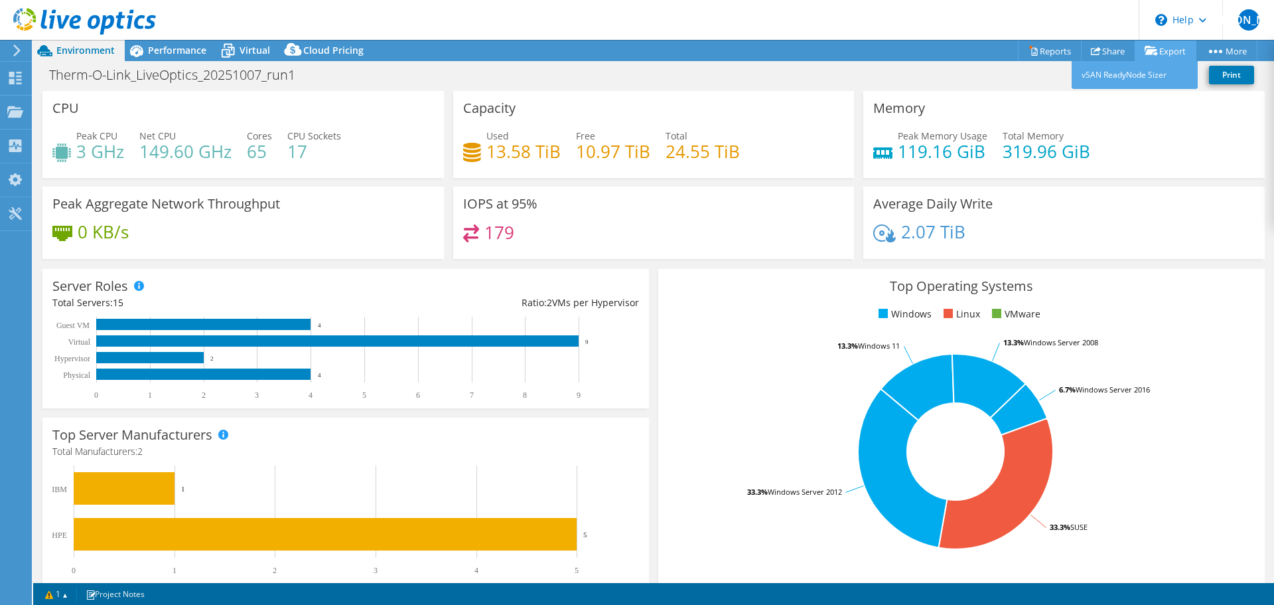
click at [1169, 44] on link "Export" at bounding box center [1166, 50] width 62 height 21
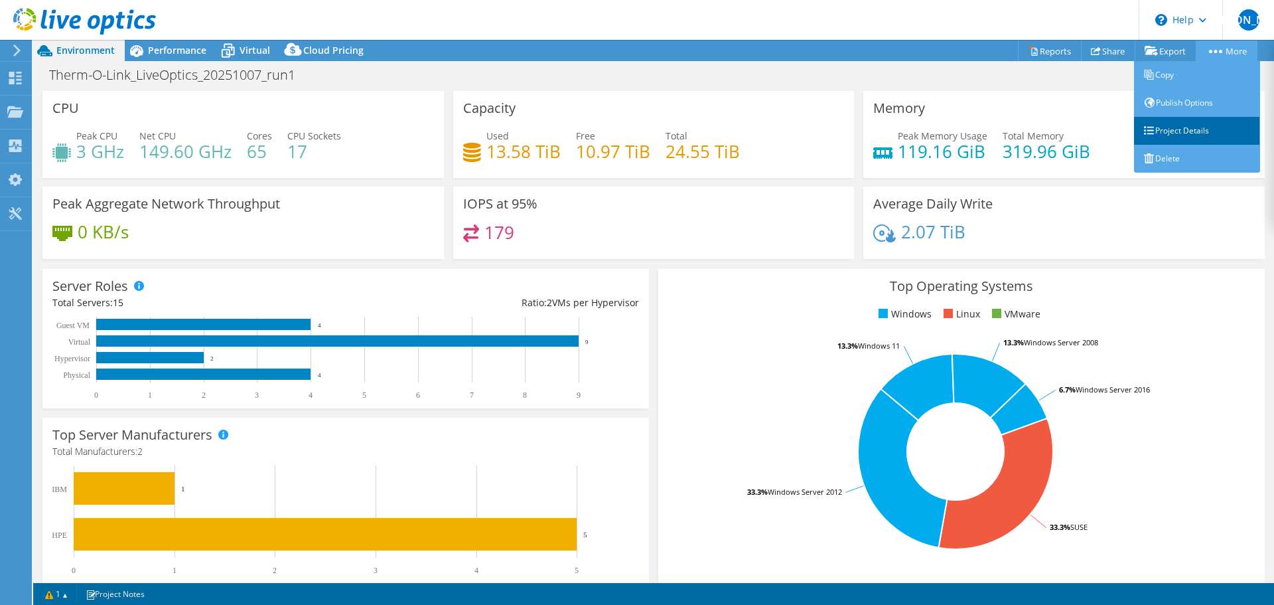
click at [1187, 123] on link "Project Details" at bounding box center [1197, 131] width 126 height 28
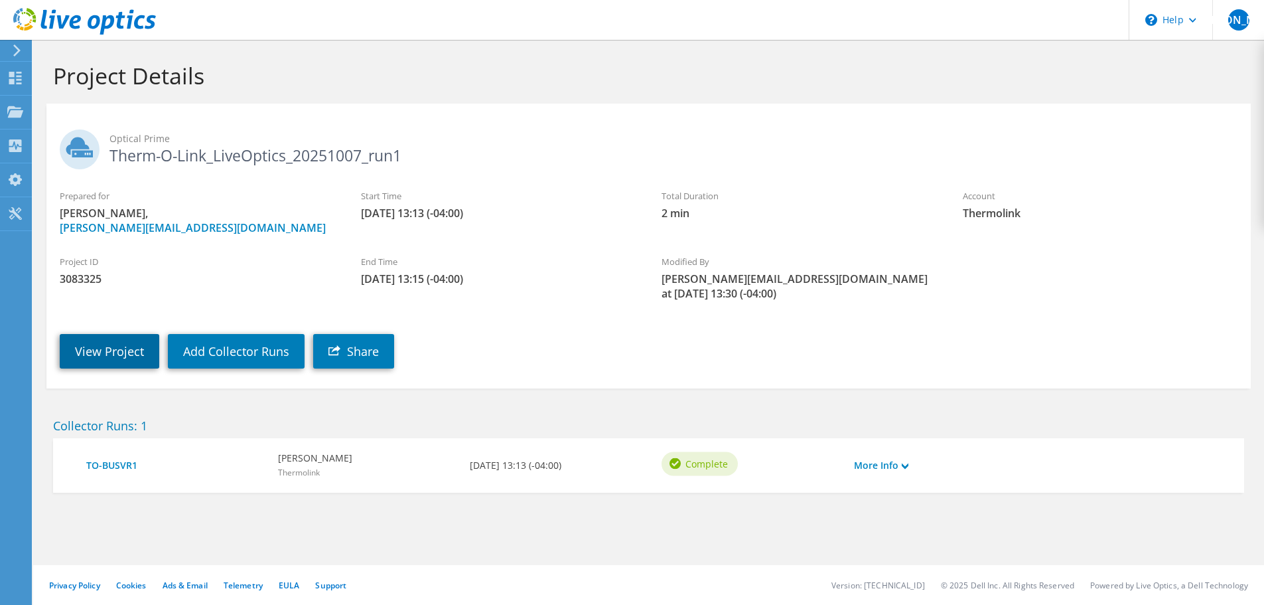
click at [112, 342] on link "View Project" at bounding box center [110, 351] width 100 height 35
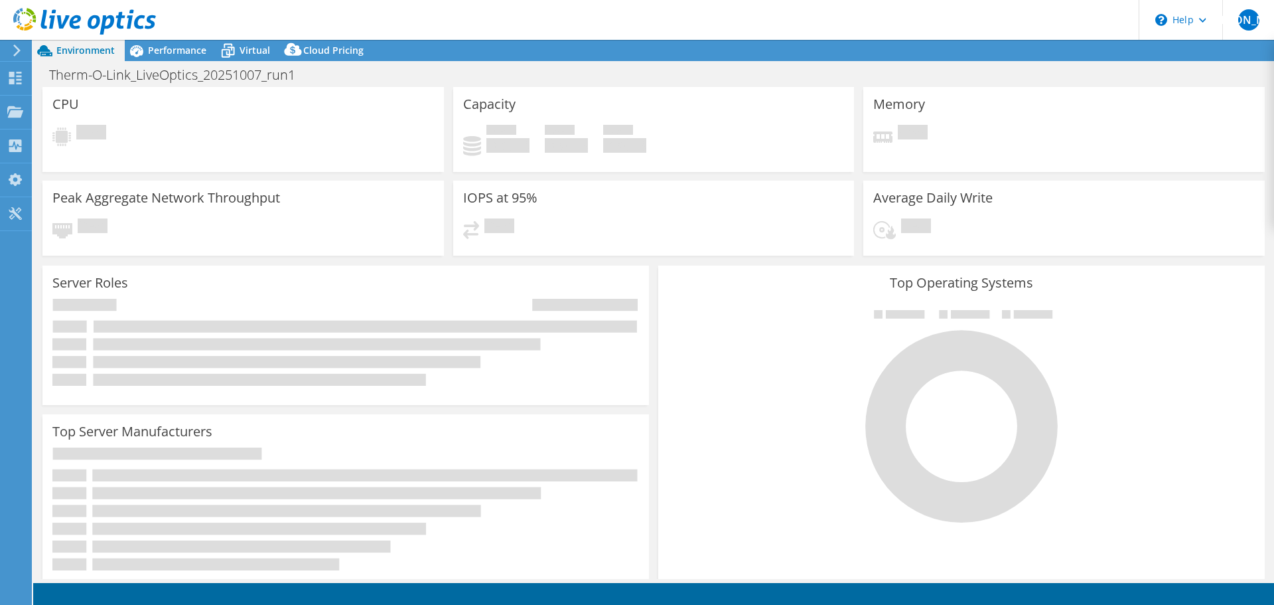
select select "USD"
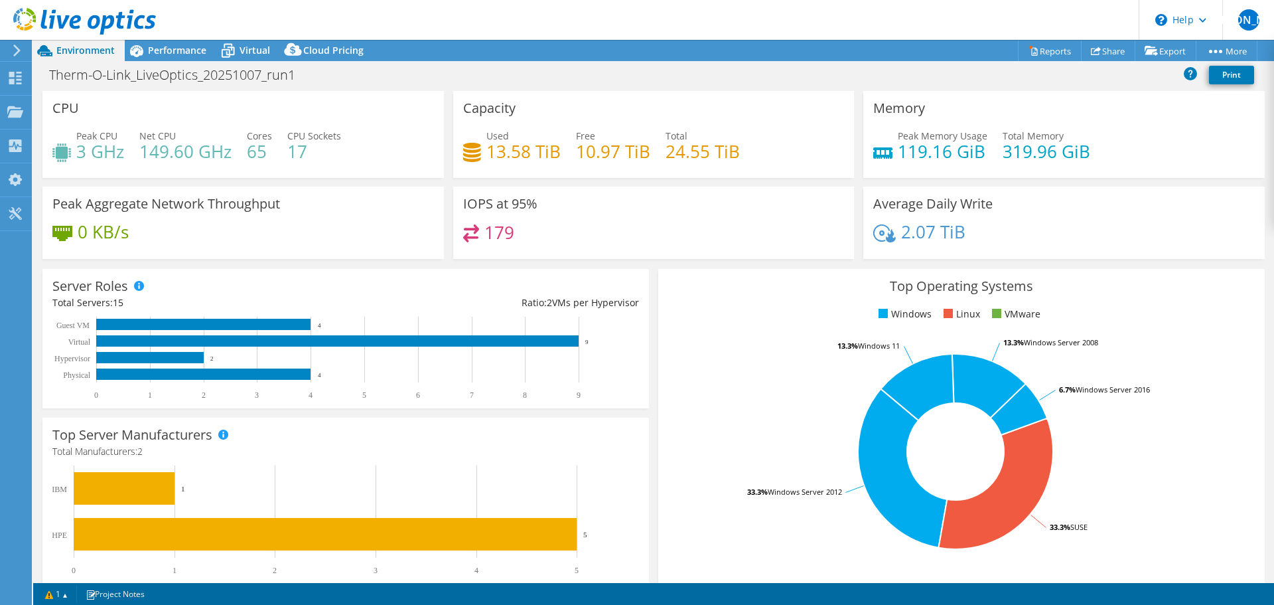
click at [854, 428] on rect at bounding box center [955, 451] width 575 height 232
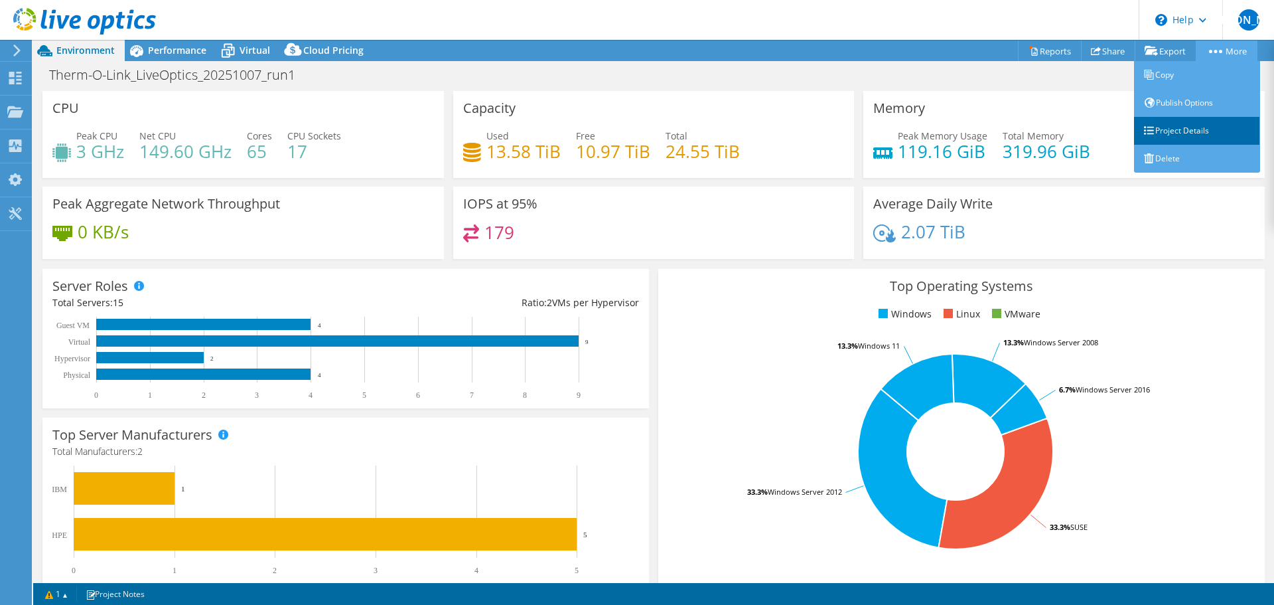
click at [1161, 131] on link "Project Details" at bounding box center [1197, 131] width 126 height 28
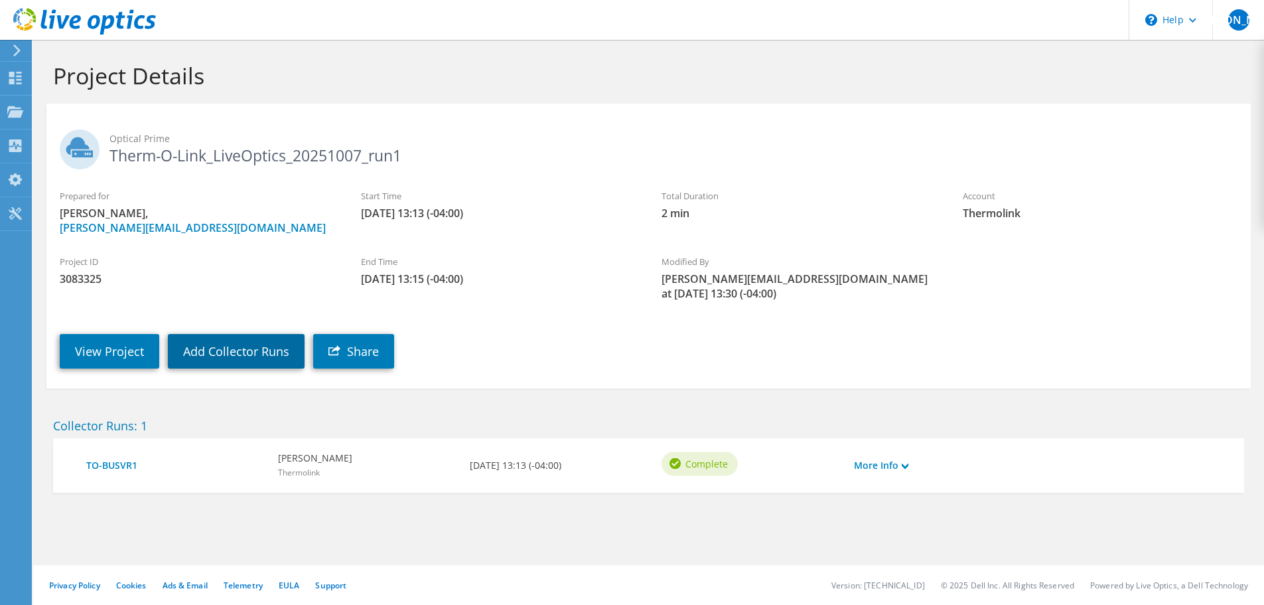
click at [265, 354] on link "Add Collector Runs" at bounding box center [236, 351] width 137 height 35
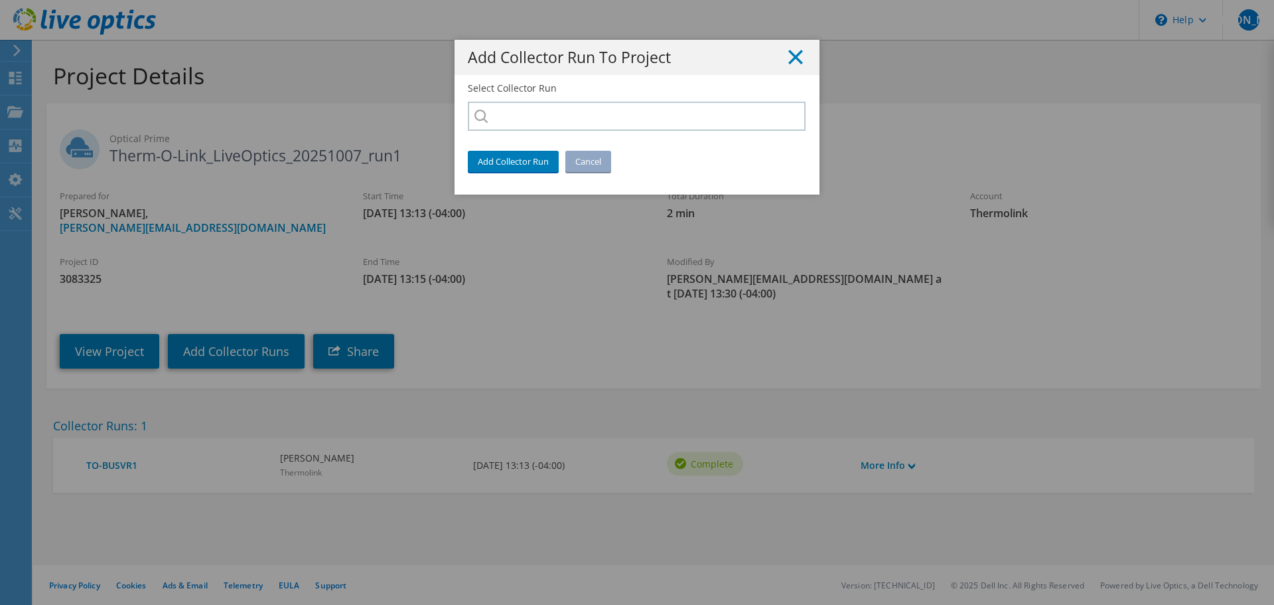
click at [788, 54] on icon at bounding box center [795, 57] width 15 height 15
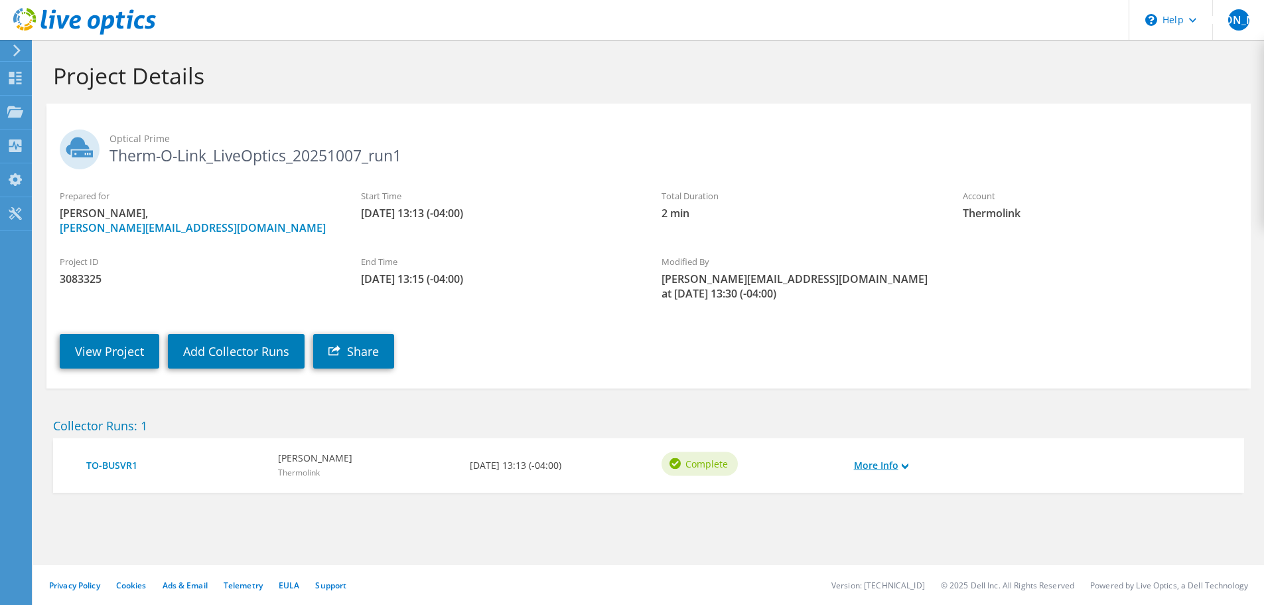
click at [890, 464] on link "More Info" at bounding box center [881, 465] width 54 height 15
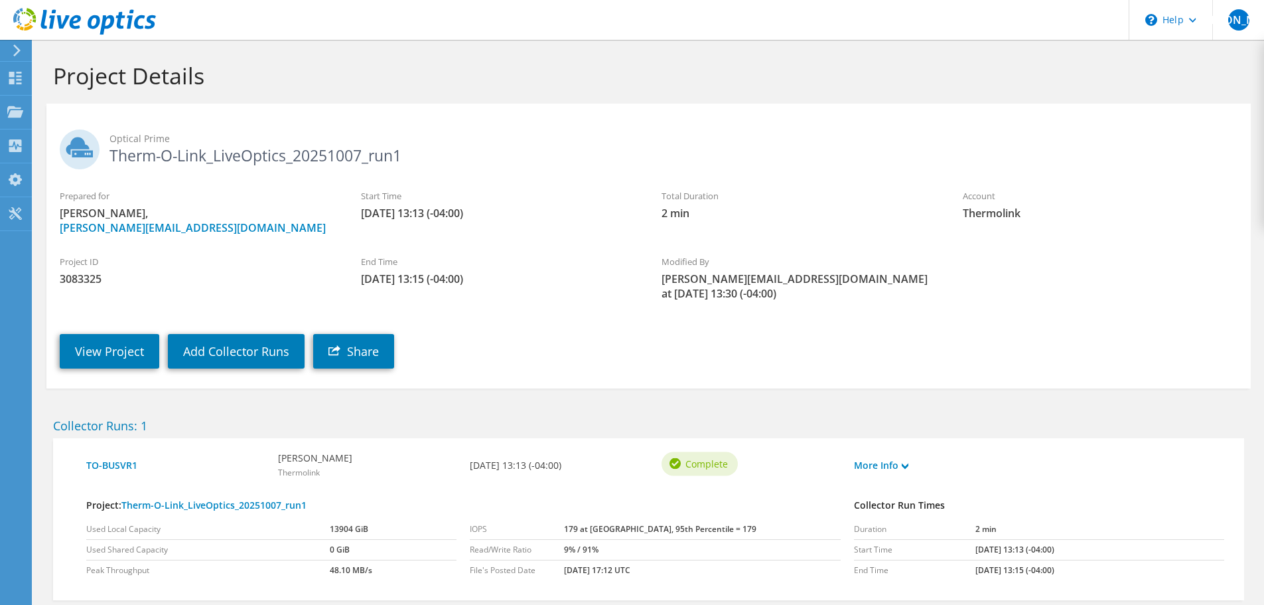
click at [508, 333] on div "View Project Add Collector Runs Share" at bounding box center [661, 341] width 1231 height 68
drag, startPoint x: 404, startPoint y: 158, endPoint x: 110, endPoint y: 157, distance: 294.0
click at [110, 157] on h2 "Optical Prime Therm-O-Link_LiveOptics_20251007_run1" at bounding box center [649, 145] width 1178 height 33
copy h2 "Therm-O-Link_LiveOptics_20251007_run1"
